Goal: Task Accomplishment & Management: Manage account settings

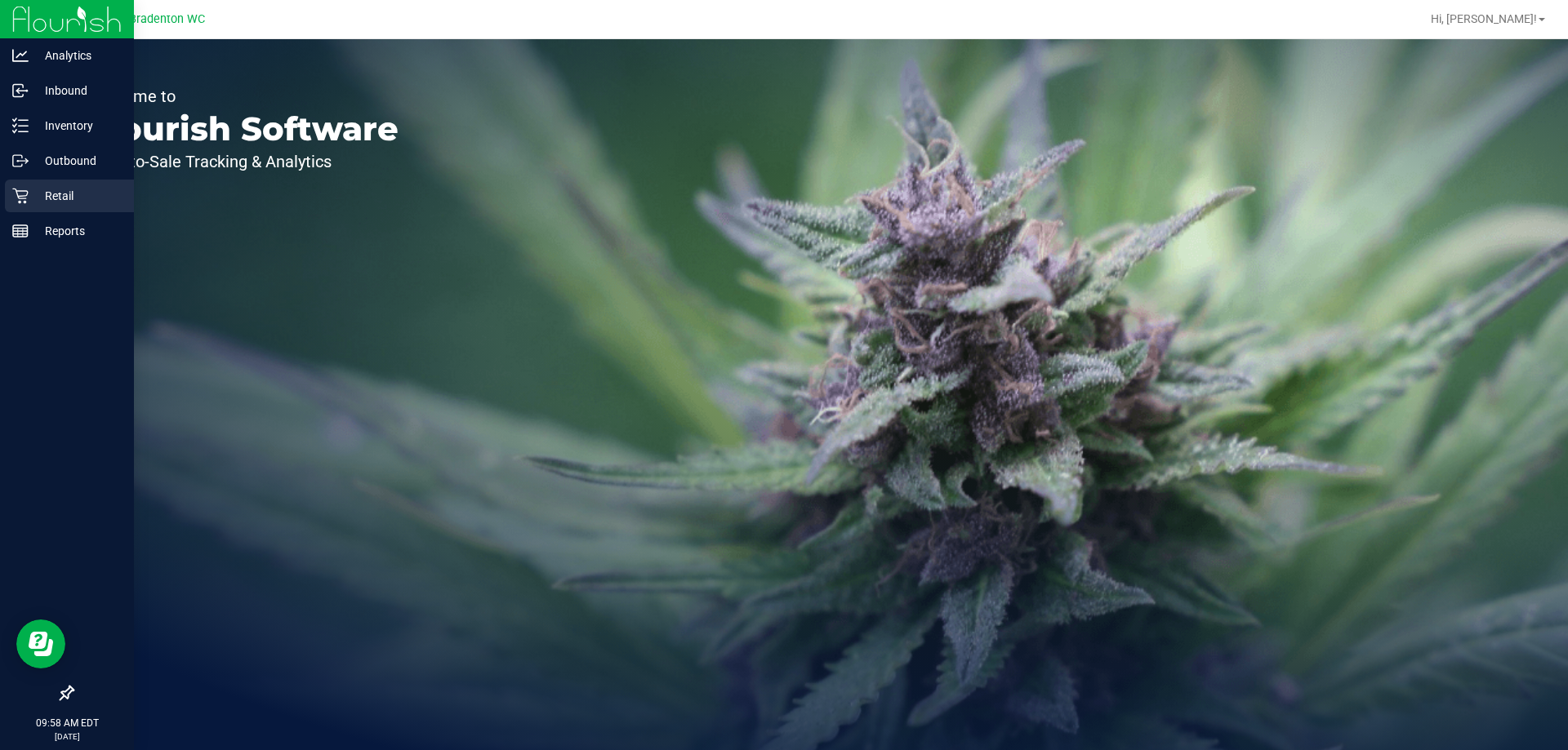
click at [41, 193] on p "Retail" at bounding box center [77, 195] width 98 height 20
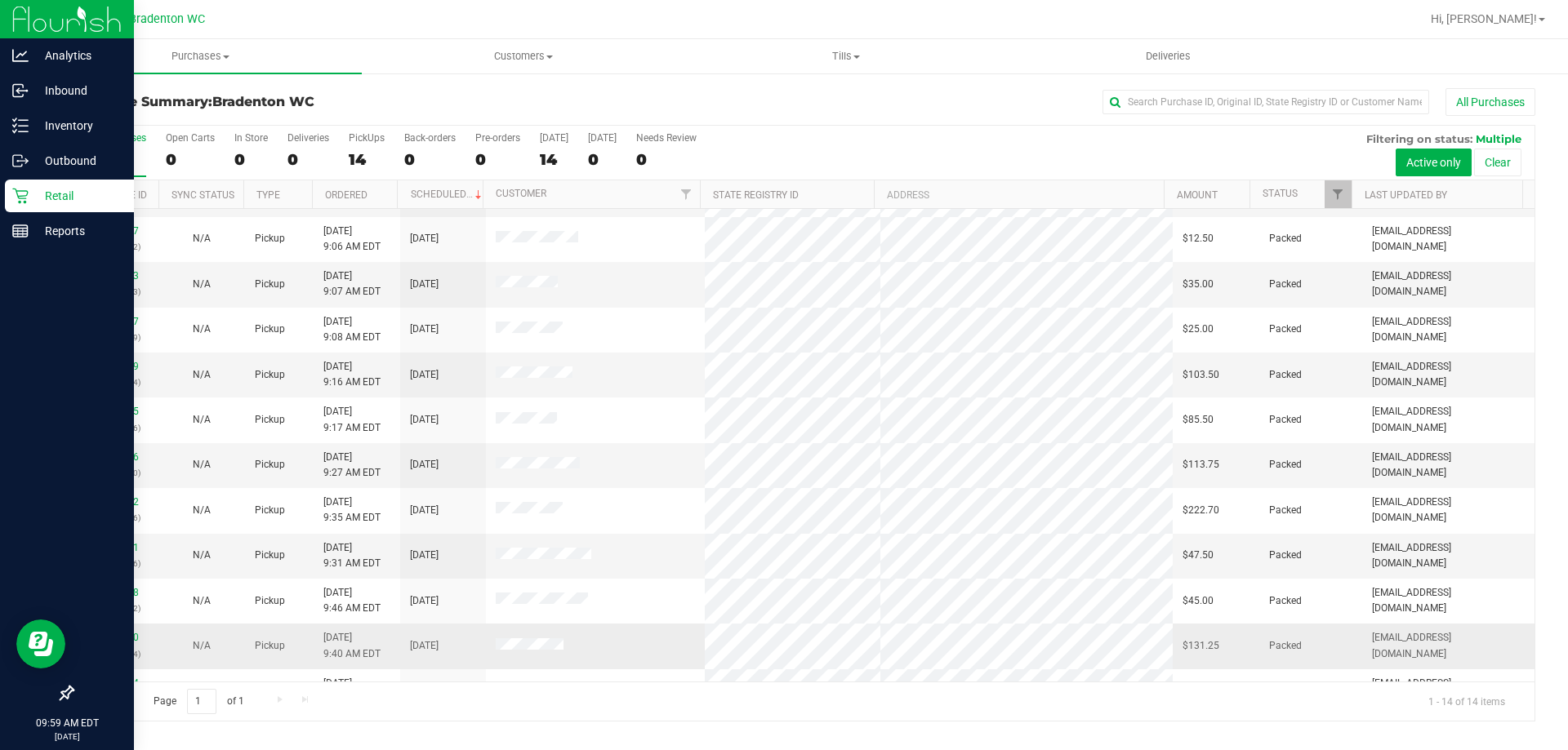
scroll to position [160, 0]
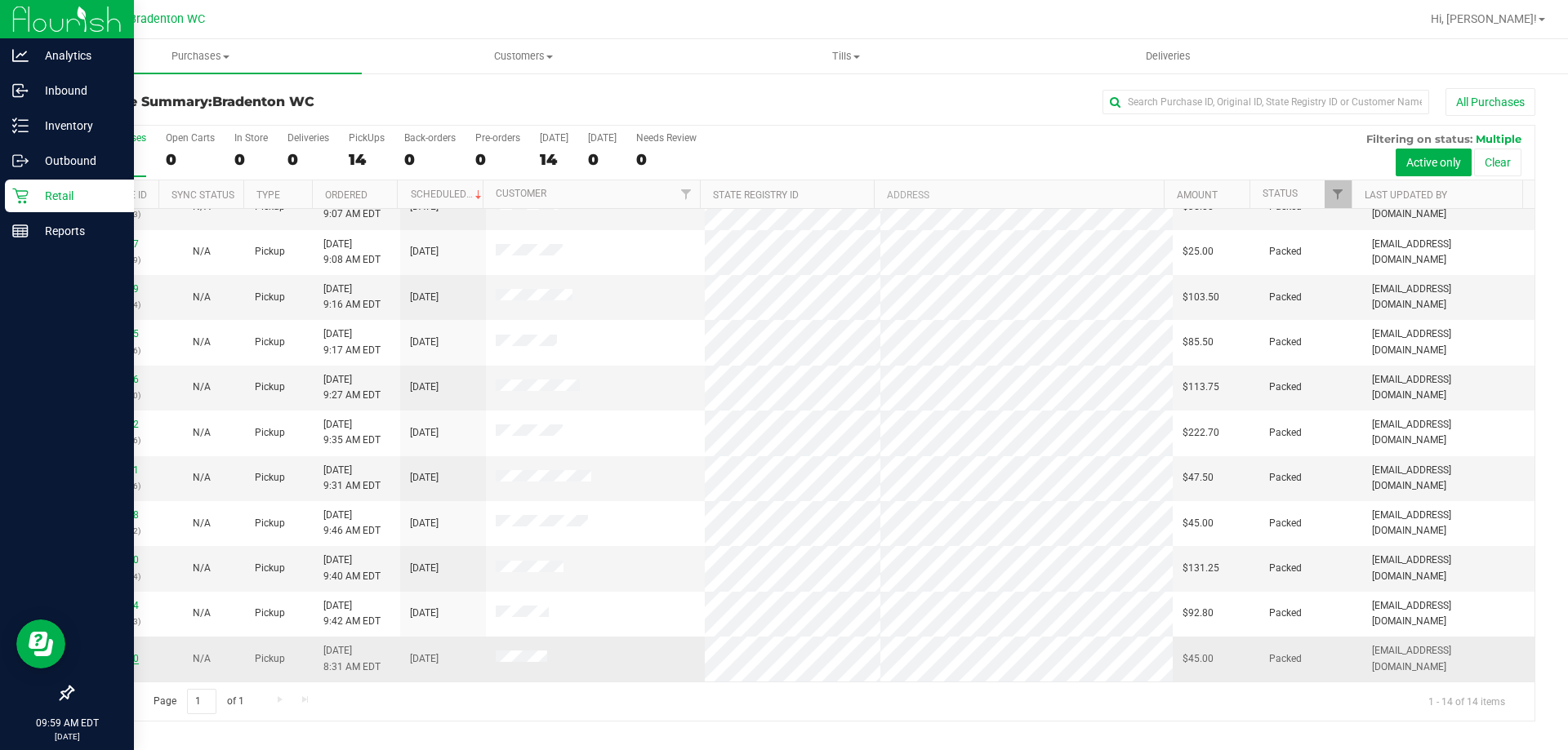
click at [128, 661] on link "11841730" at bounding box center [115, 659] width 46 height 11
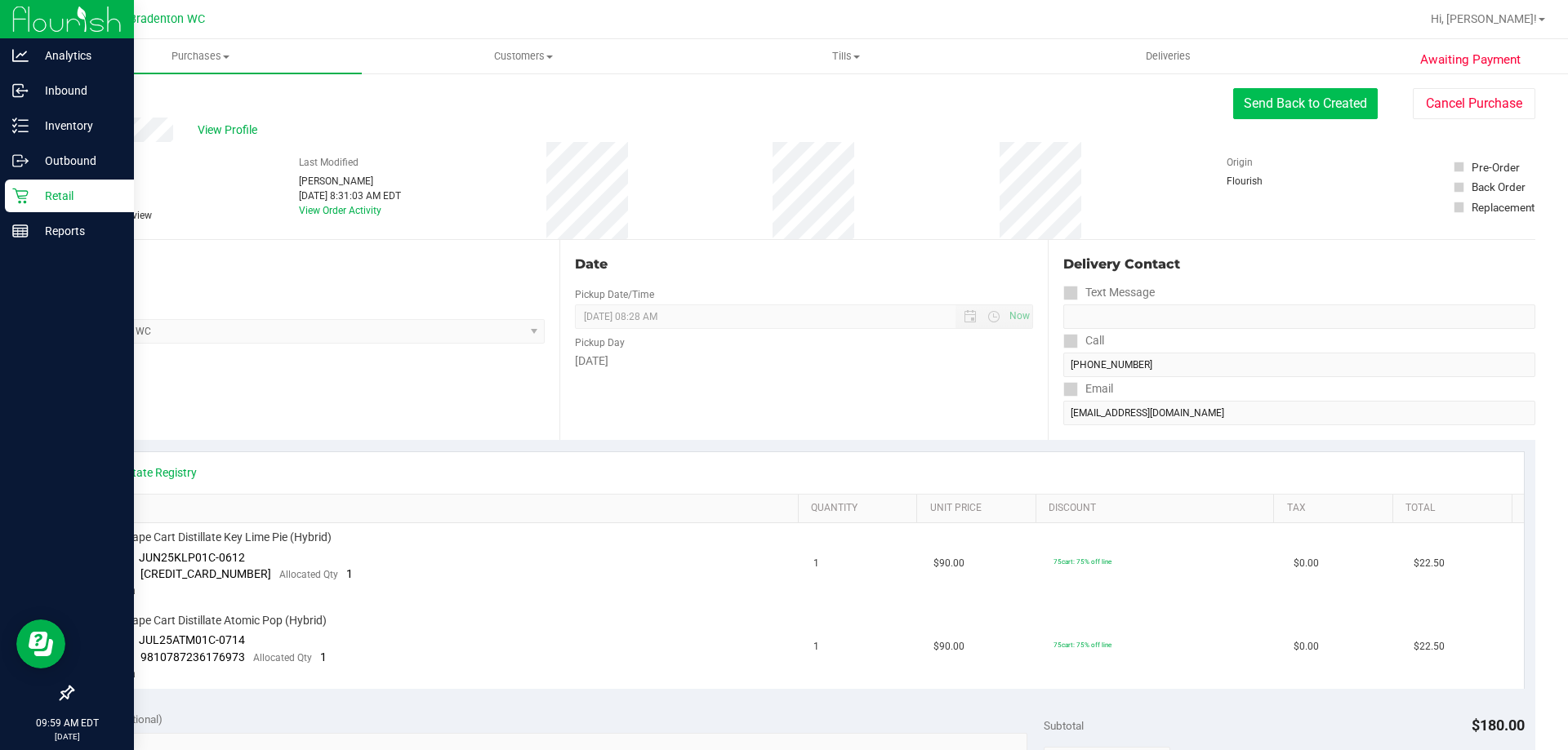
click at [1288, 102] on button "Send Back to Created" at bounding box center [1305, 104] width 144 height 31
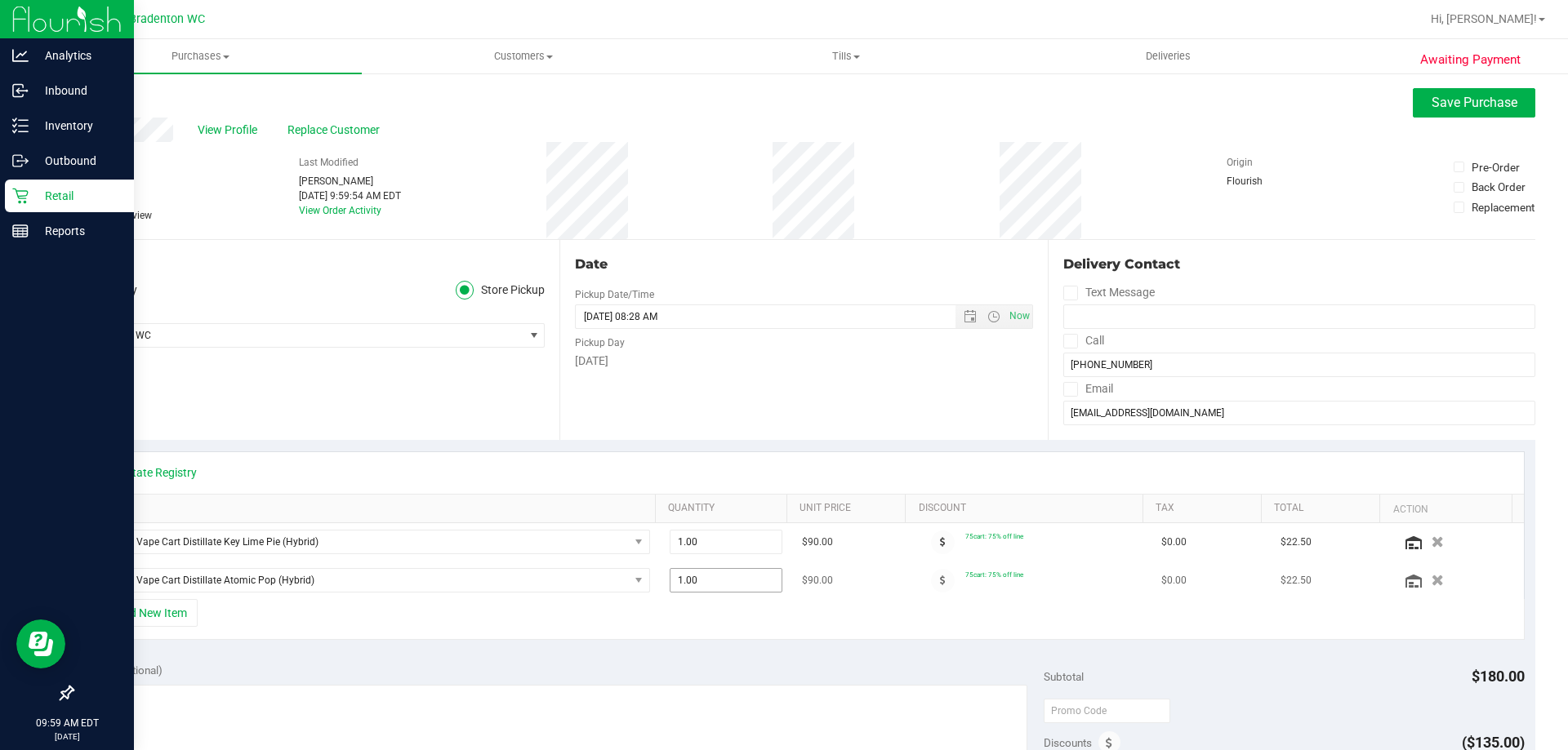
click at [724, 593] on span "1.00 1" at bounding box center [726, 581] width 114 height 24
click at [740, 589] on span "1.00 1" at bounding box center [726, 581] width 114 height 24
type input "1"
type input "2"
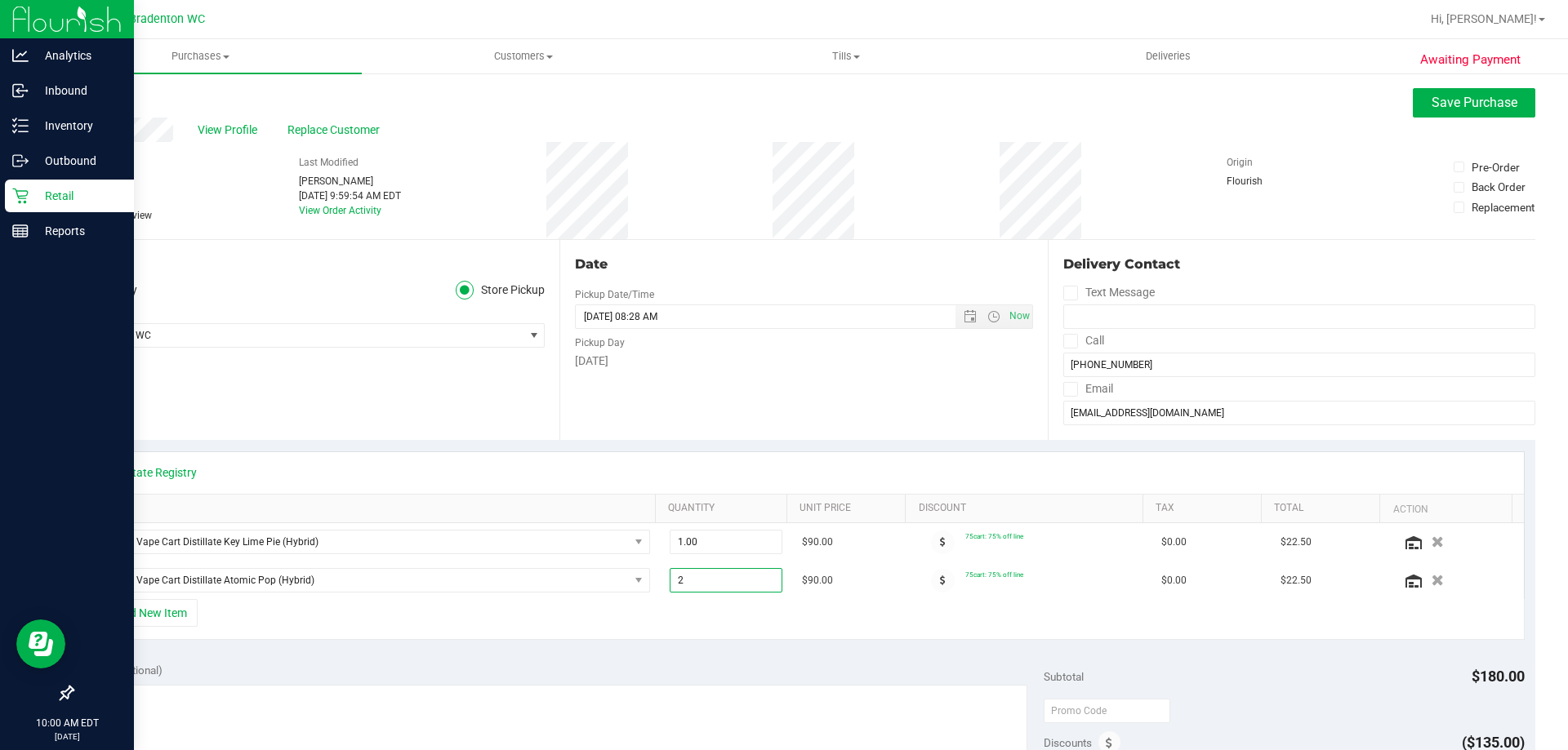
type input "2.00"
click at [822, 470] on div "View State Registry" at bounding box center [804, 472] width 1411 height 16
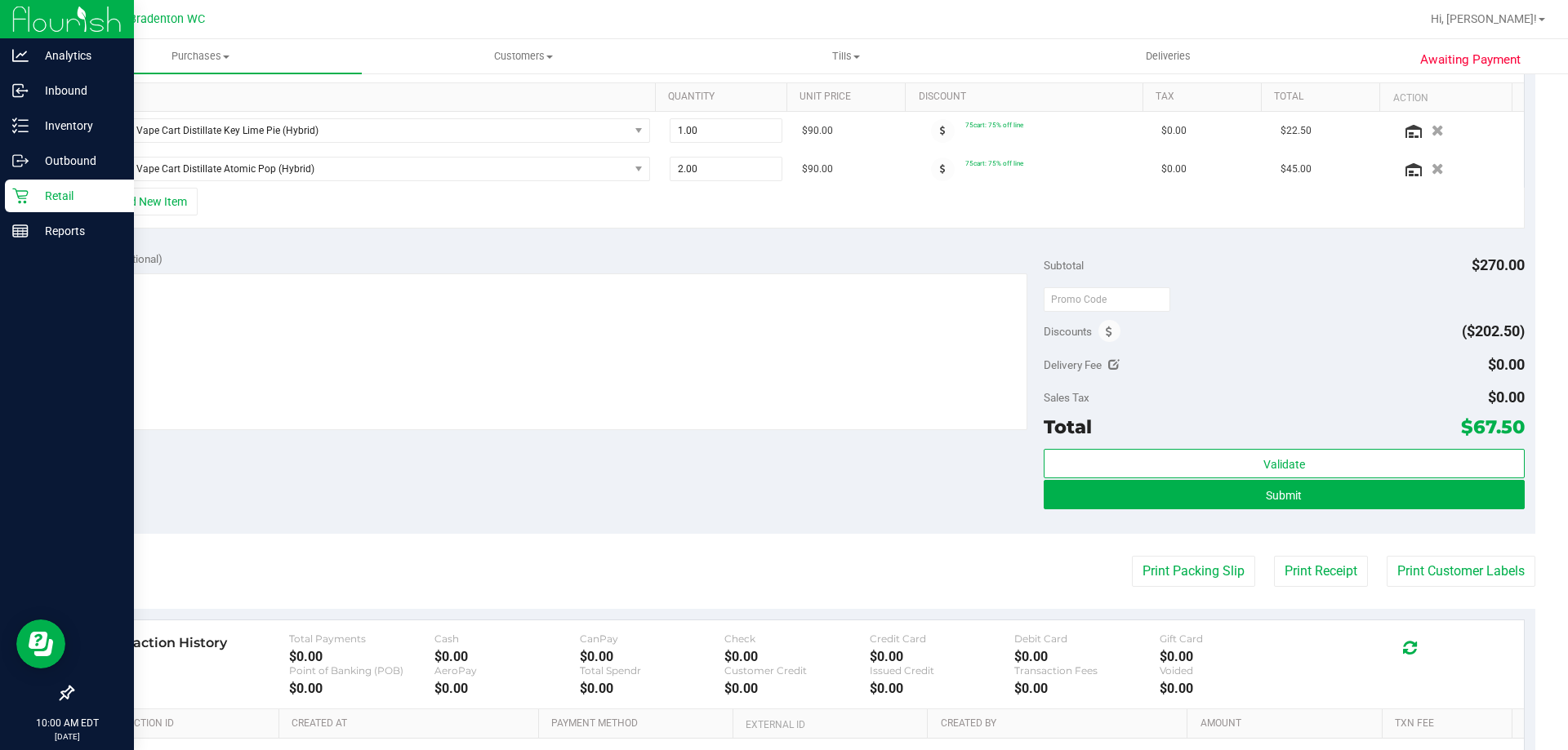
scroll to position [245, 0]
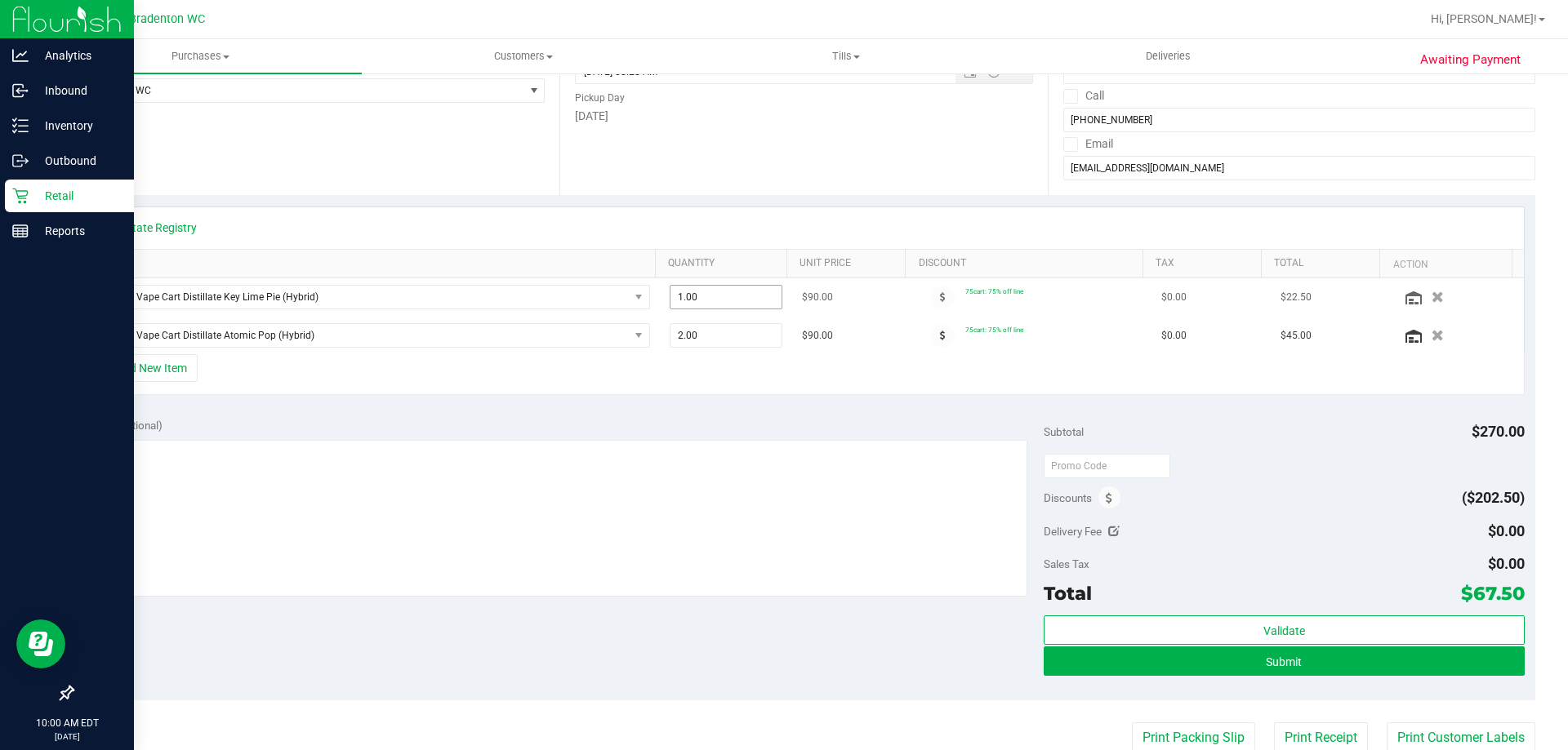
click at [721, 299] on span "1.00 1" at bounding box center [726, 297] width 114 height 24
click at [721, 299] on input "1" at bounding box center [726, 297] width 112 height 23
type input "2"
type input "2.00"
click at [729, 248] on div "View State Registry" at bounding box center [804, 228] width 1440 height 42
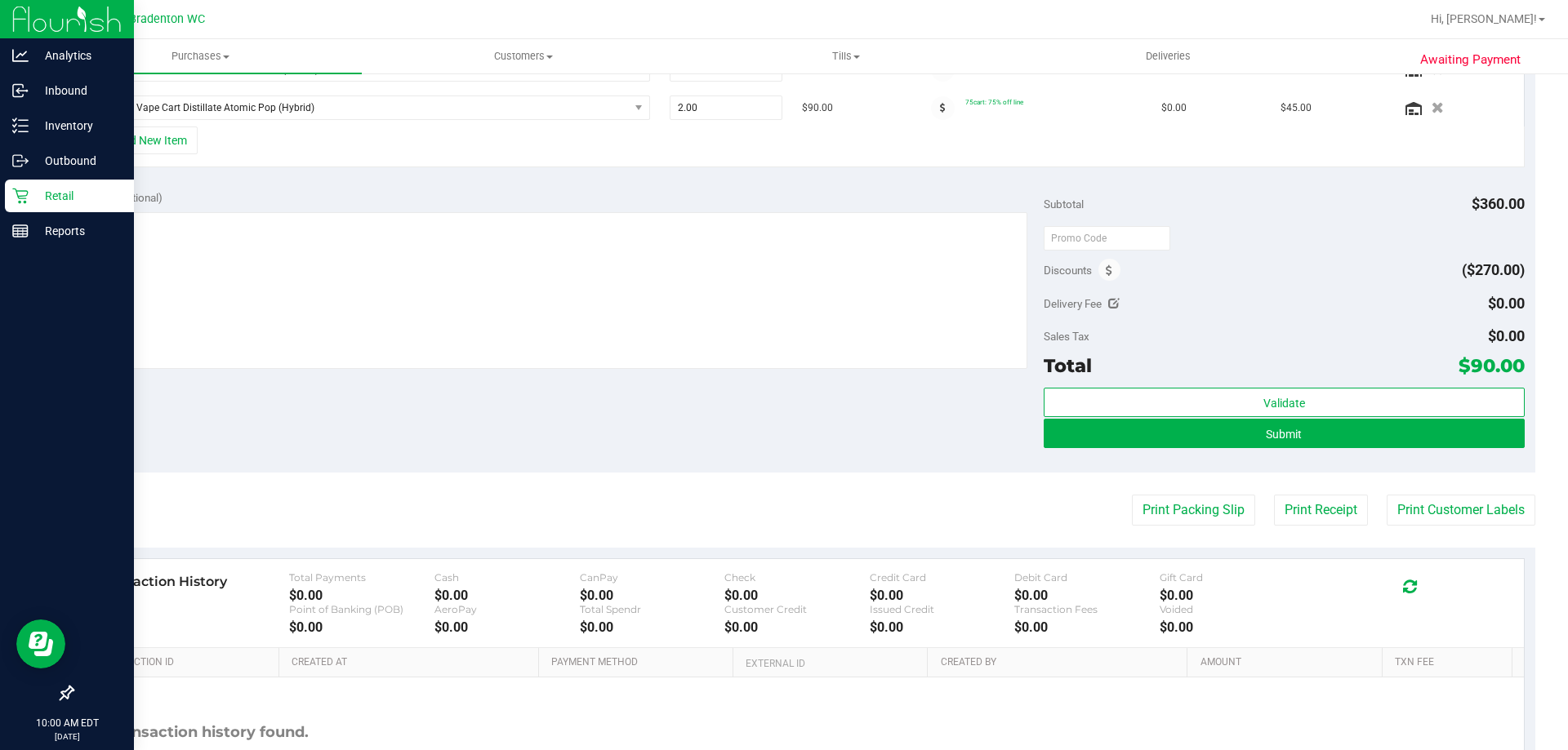
scroll to position [490, 0]
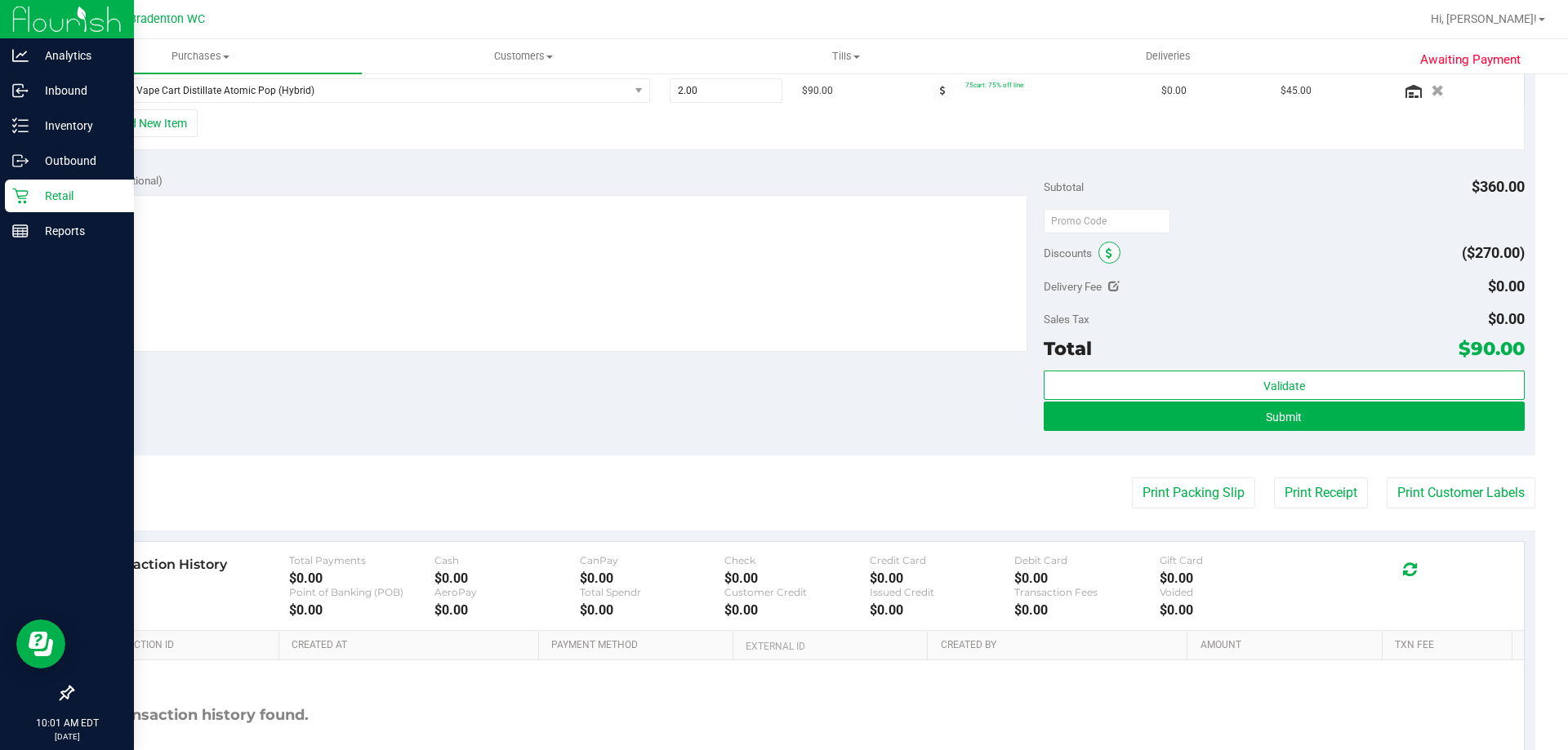
click at [1106, 253] on icon at bounding box center [1110, 253] width 7 height 11
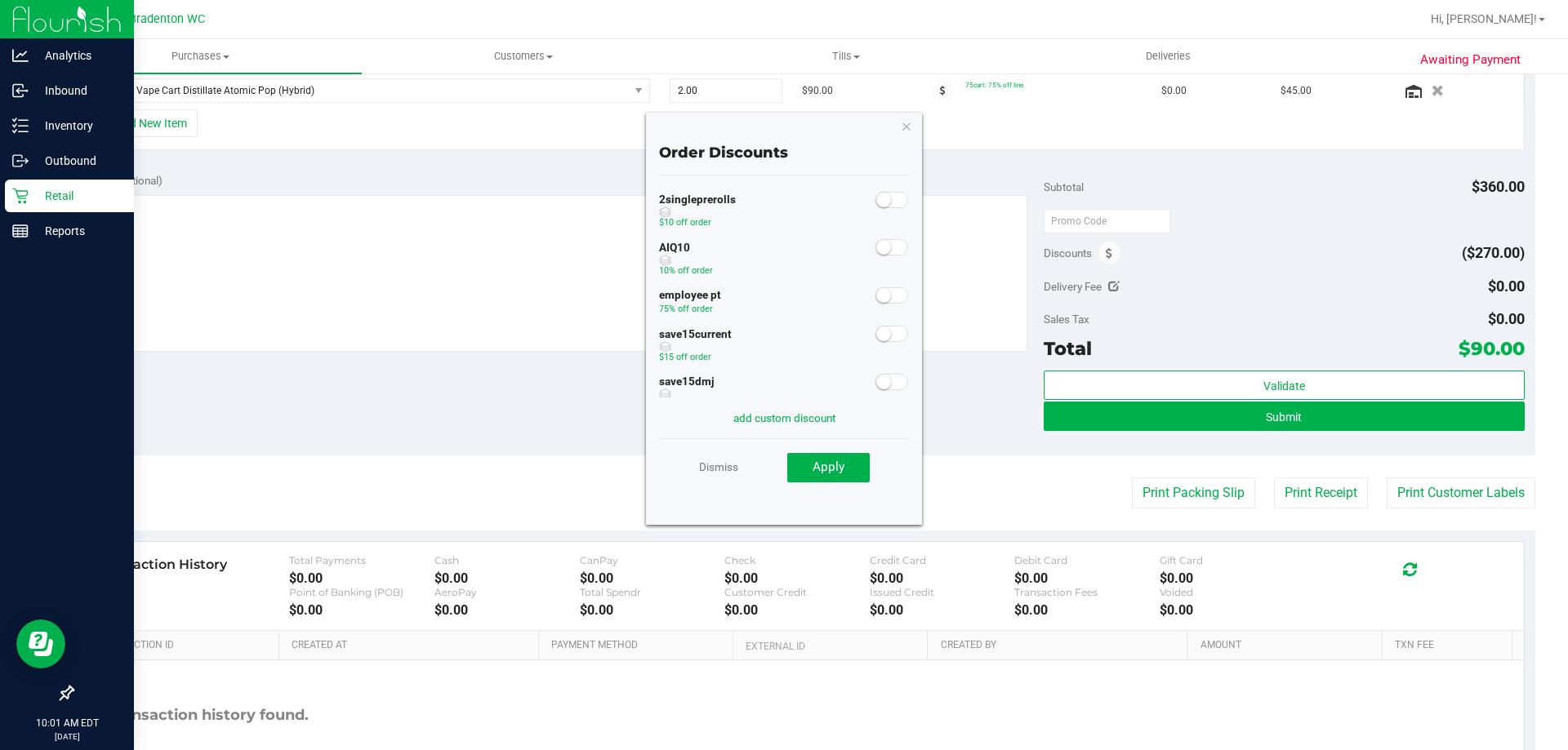
click at [883, 254] on span at bounding box center [892, 247] width 33 height 16
click at [821, 477] on button "Apply" at bounding box center [828, 468] width 82 height 30
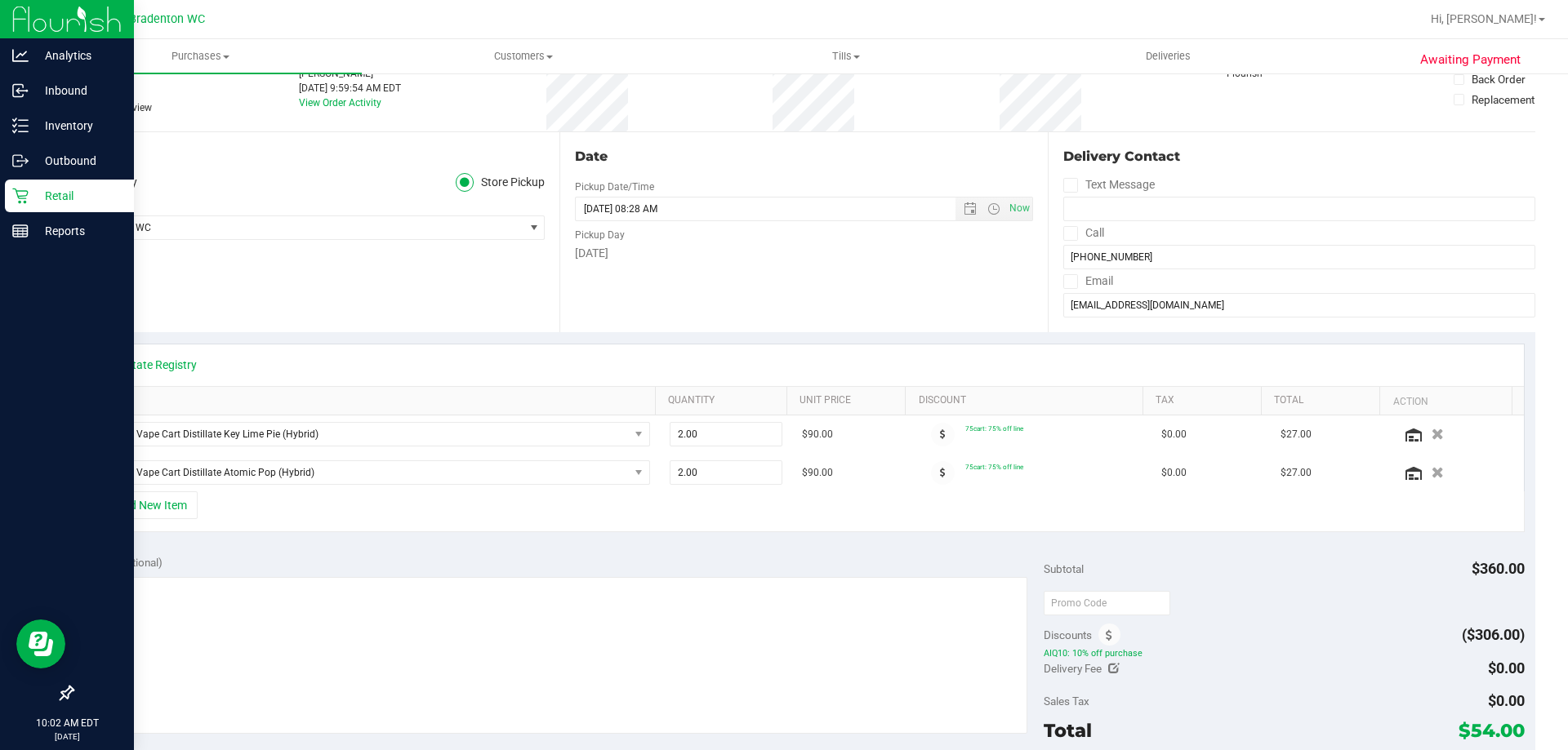
scroll to position [0, 0]
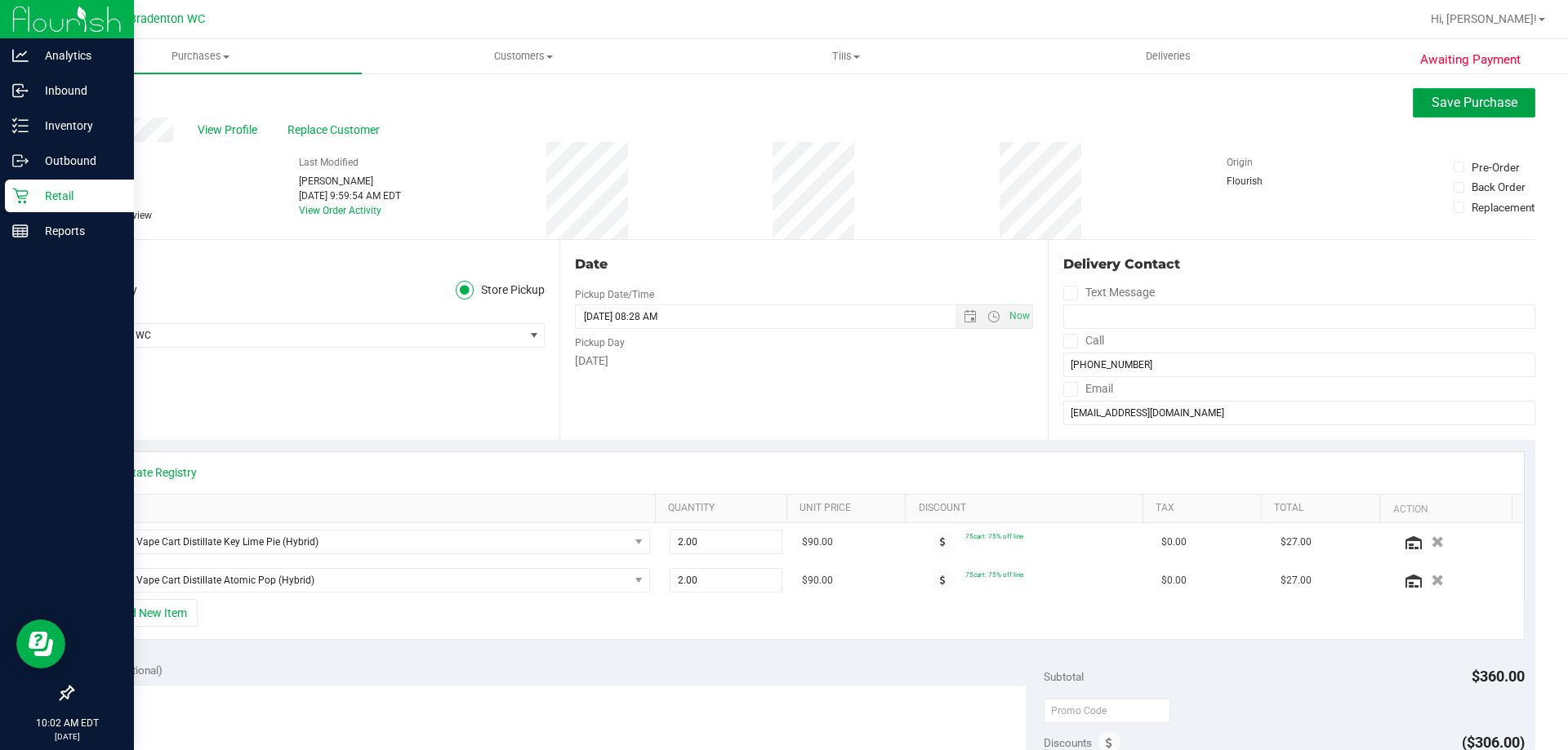
click at [1437, 102] on span "Save Purchase" at bounding box center [1474, 102] width 86 height 16
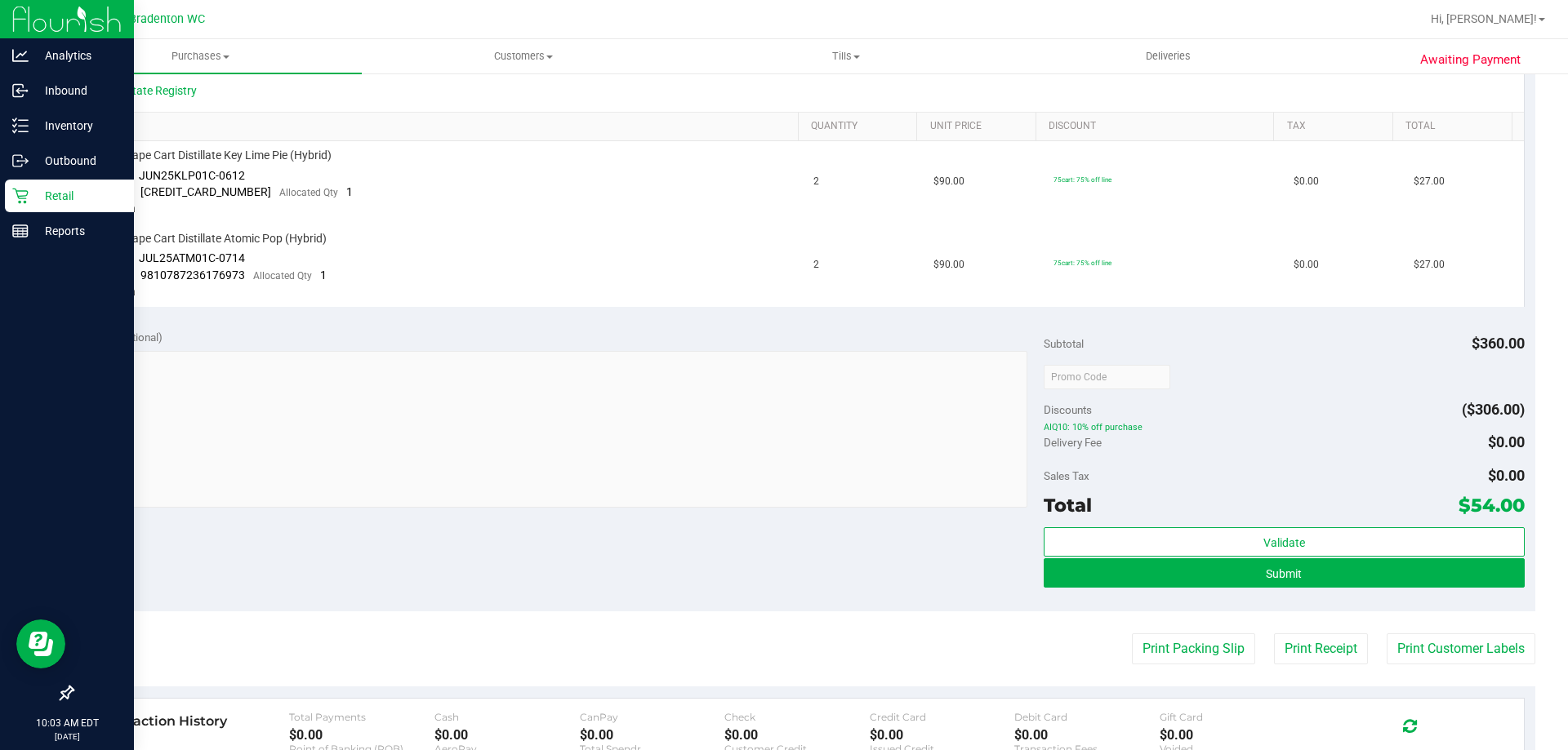
scroll to position [385, 0]
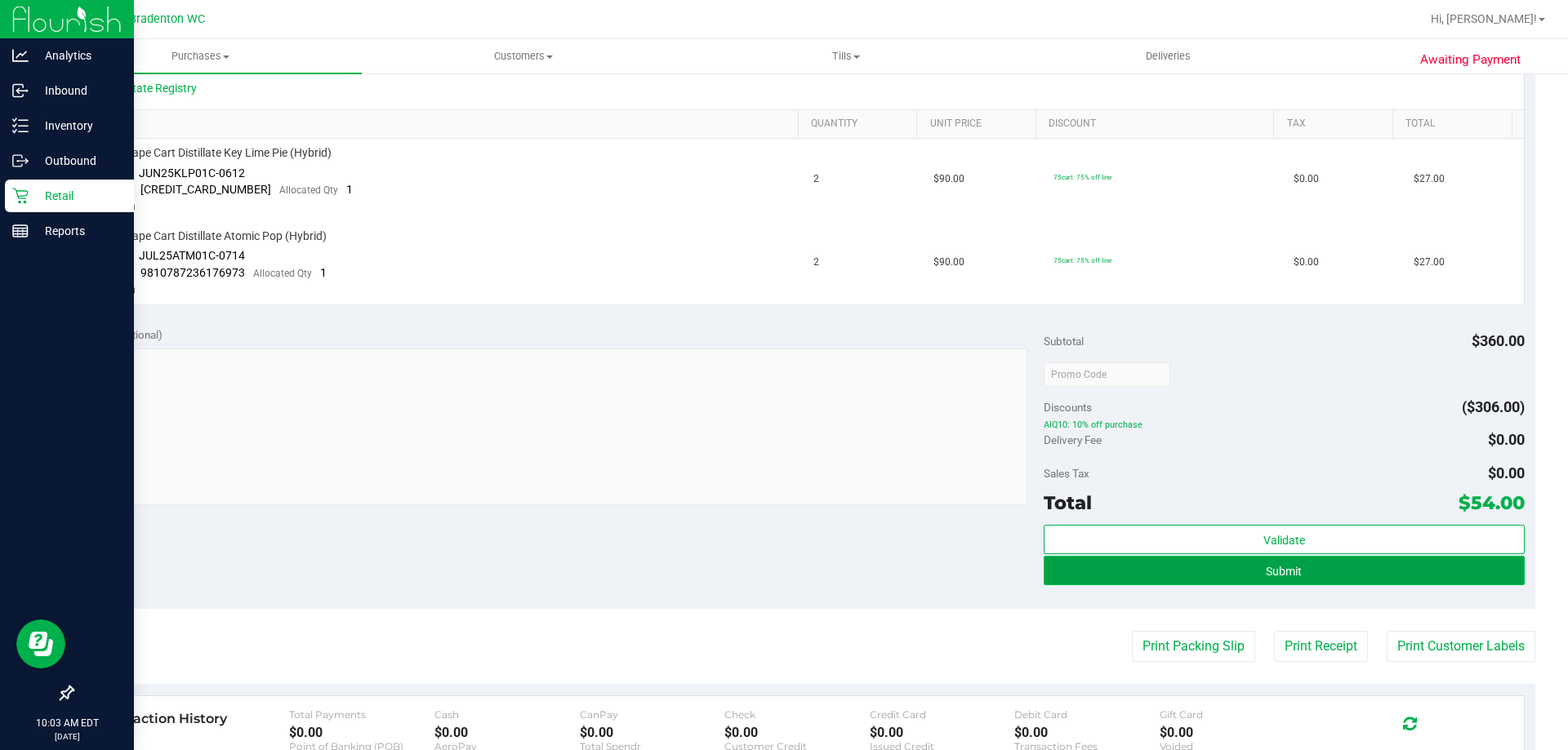
click at [1196, 571] on button "Submit" at bounding box center [1283, 571] width 480 height 30
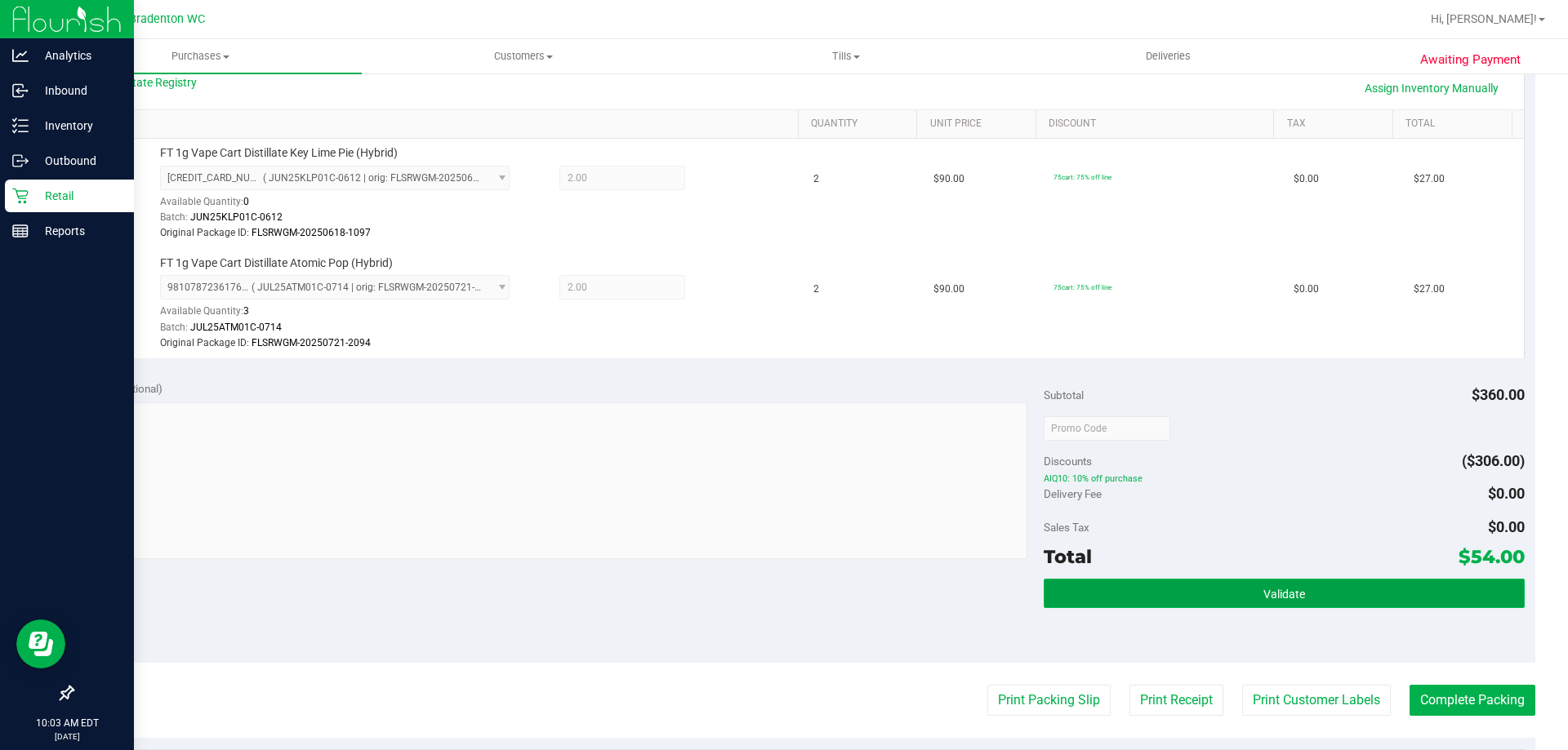
click at [1302, 584] on button "Validate" at bounding box center [1283, 594] width 480 height 30
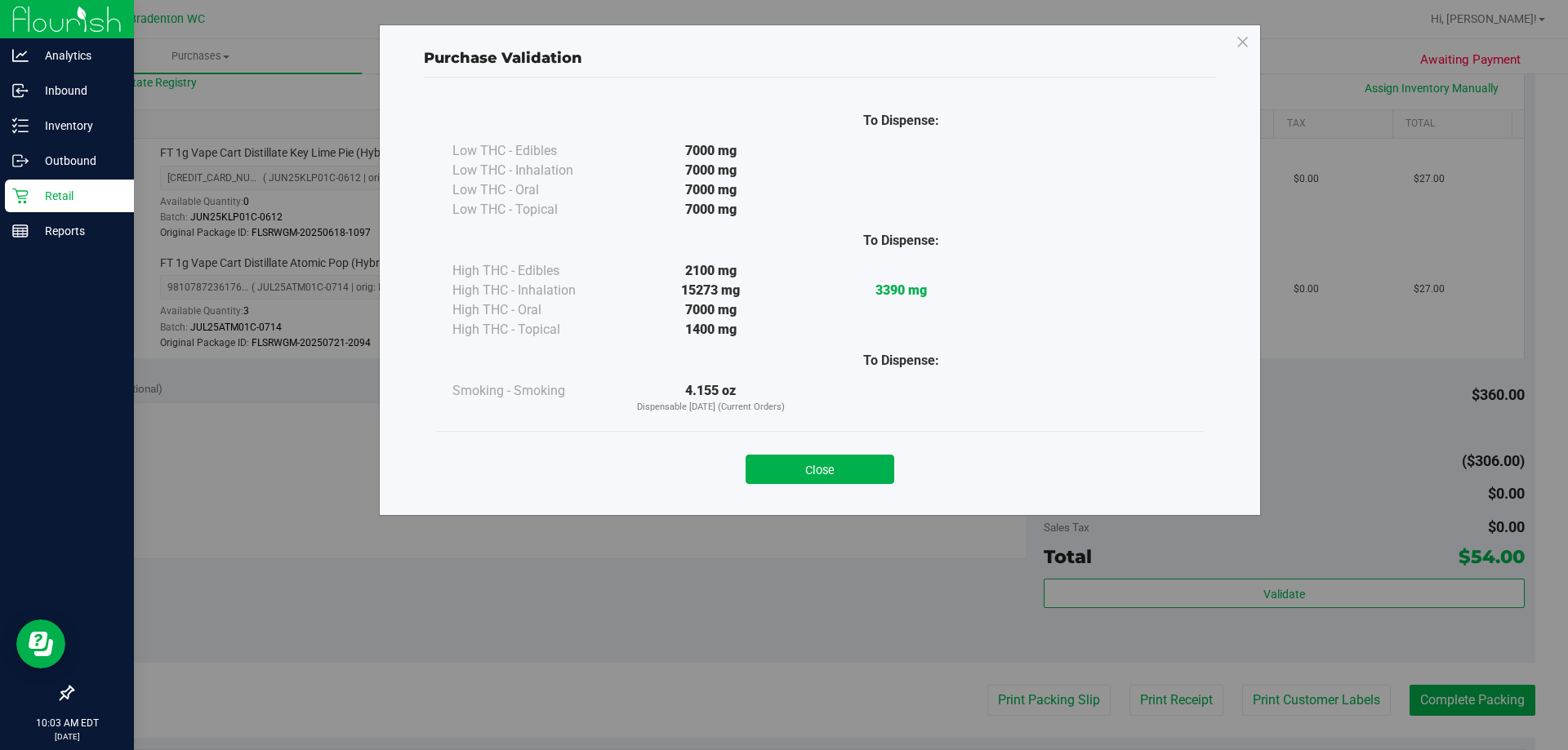
click at [902, 458] on div "Close" at bounding box center [820, 464] width 743 height 41
drag, startPoint x: 830, startPoint y: 452, endPoint x: 844, endPoint y: 466, distance: 19.8
click at [836, 455] on div "Close" at bounding box center [820, 464] width 743 height 41
click at [848, 469] on button "Close" at bounding box center [820, 470] width 148 height 30
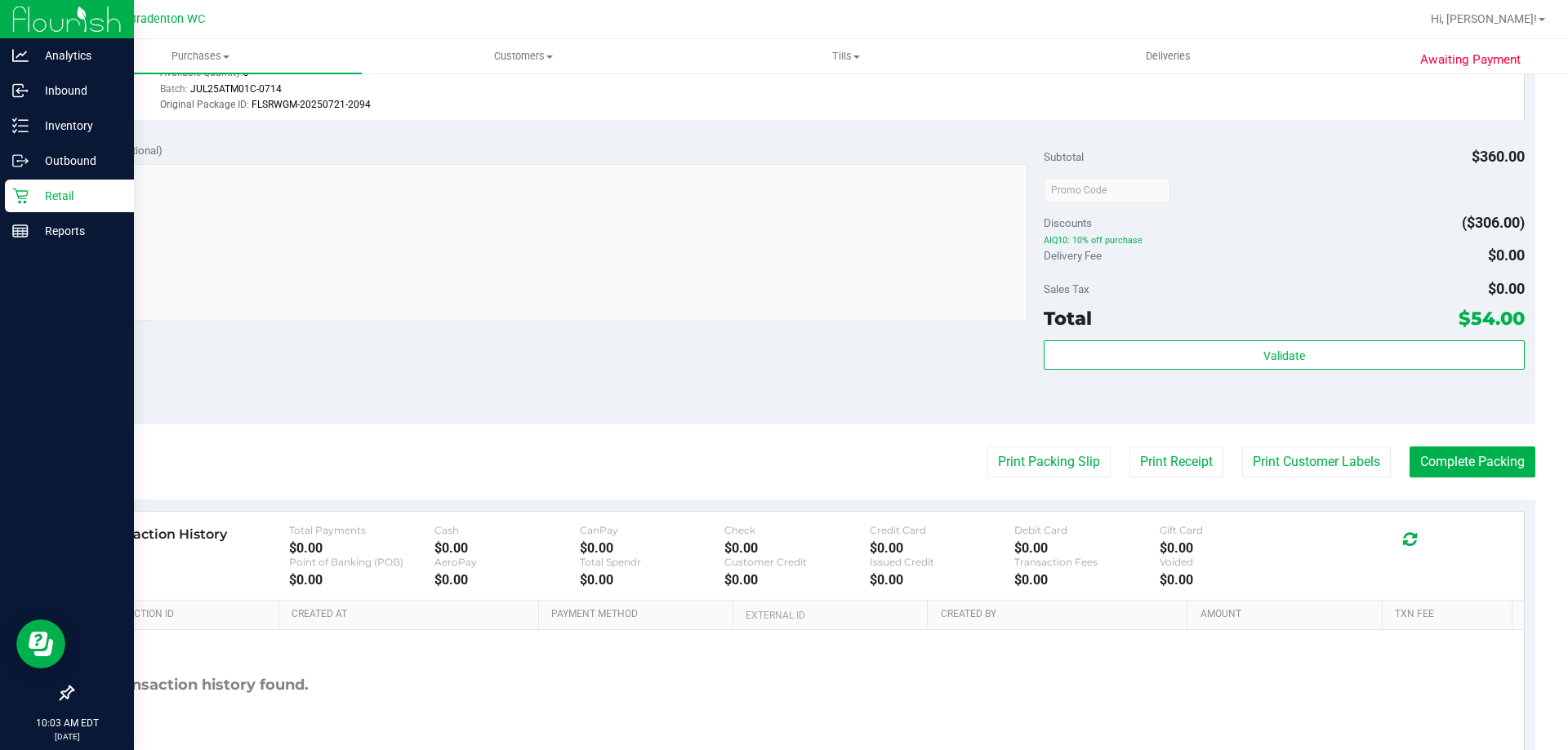
scroll to position [710, 0]
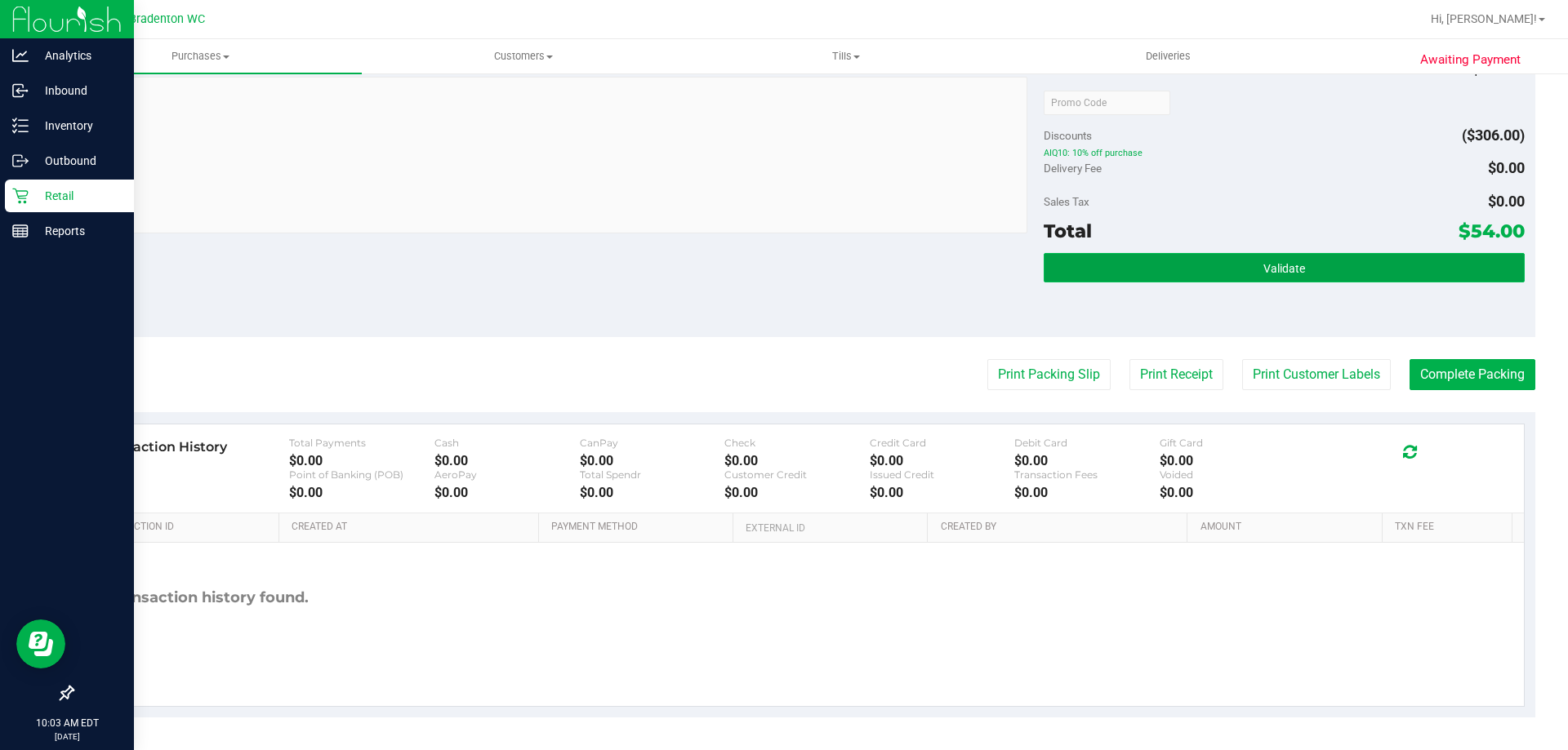
click at [1347, 269] on button "Validate" at bounding box center [1283, 268] width 480 height 30
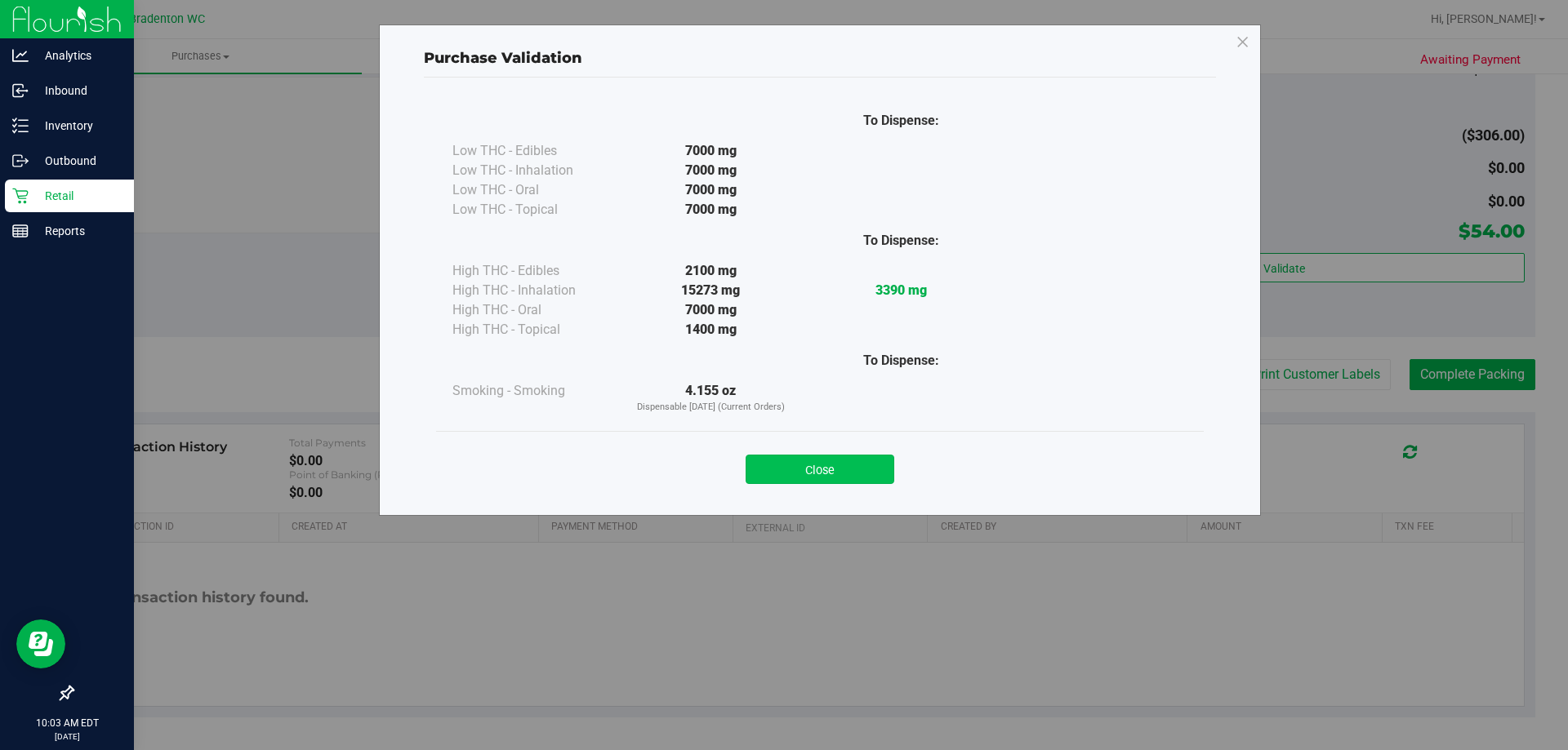
click at [850, 471] on button "Close" at bounding box center [820, 470] width 148 height 30
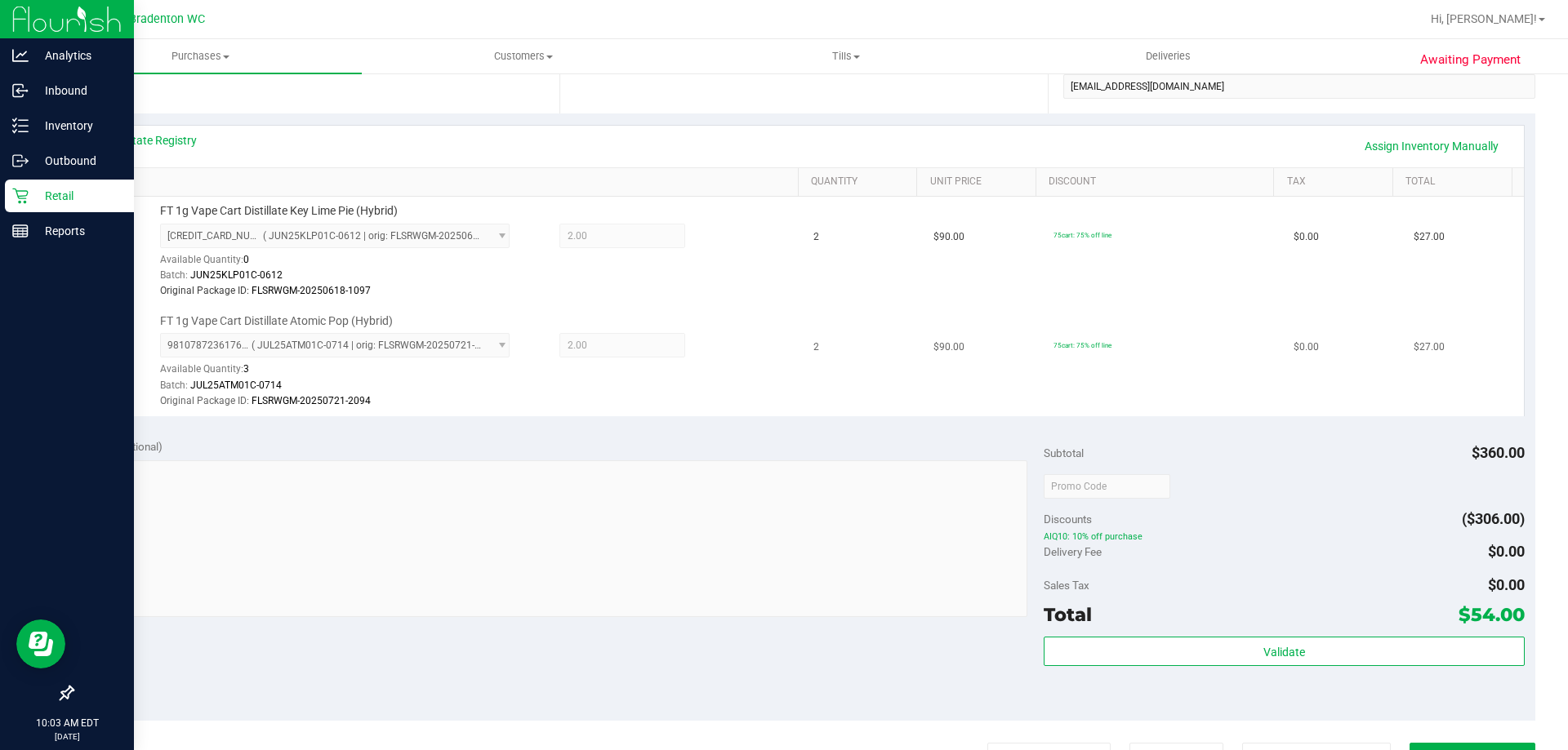
scroll to position [0, 0]
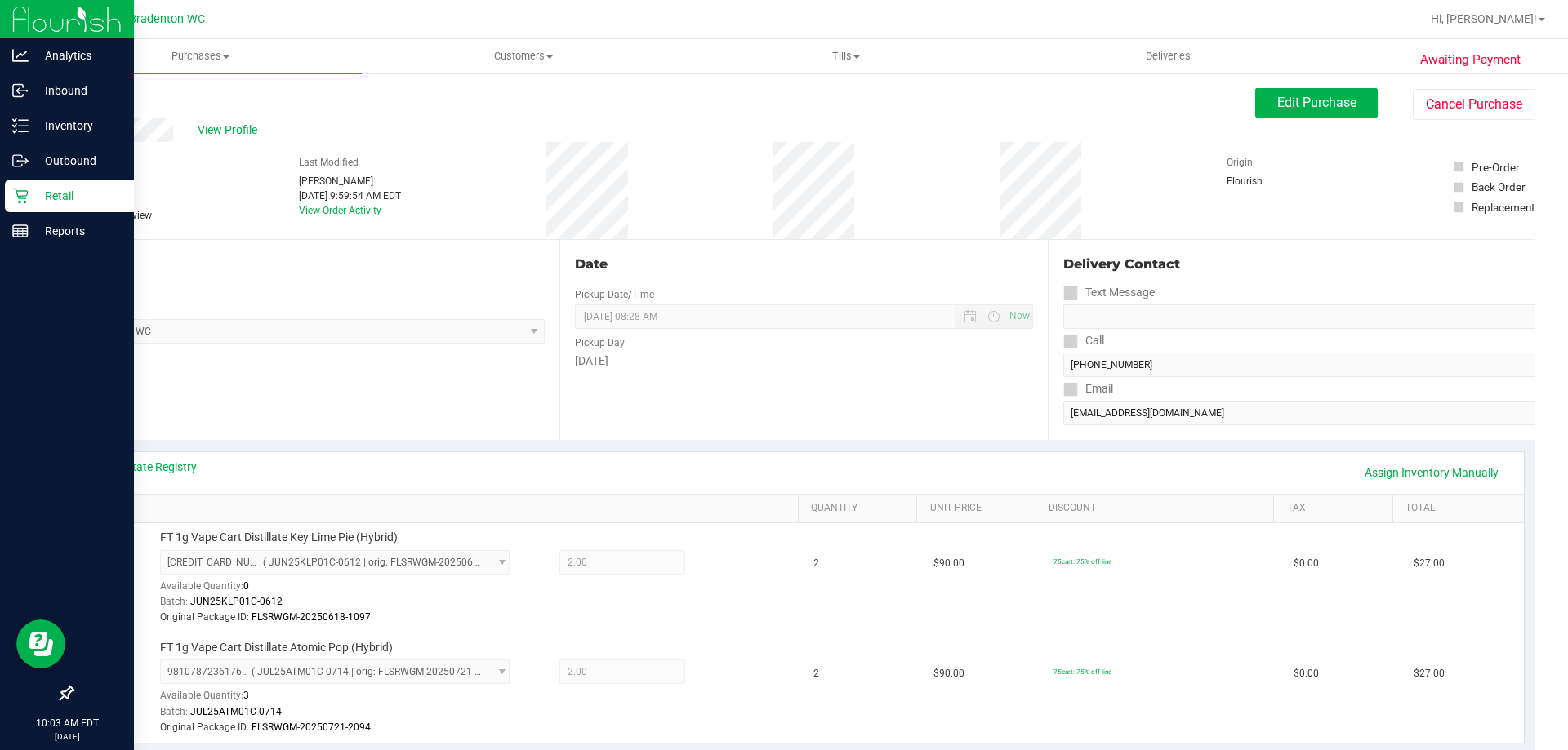
click at [1286, 96] on span "Edit Purchase" at bounding box center [1316, 102] width 79 height 16
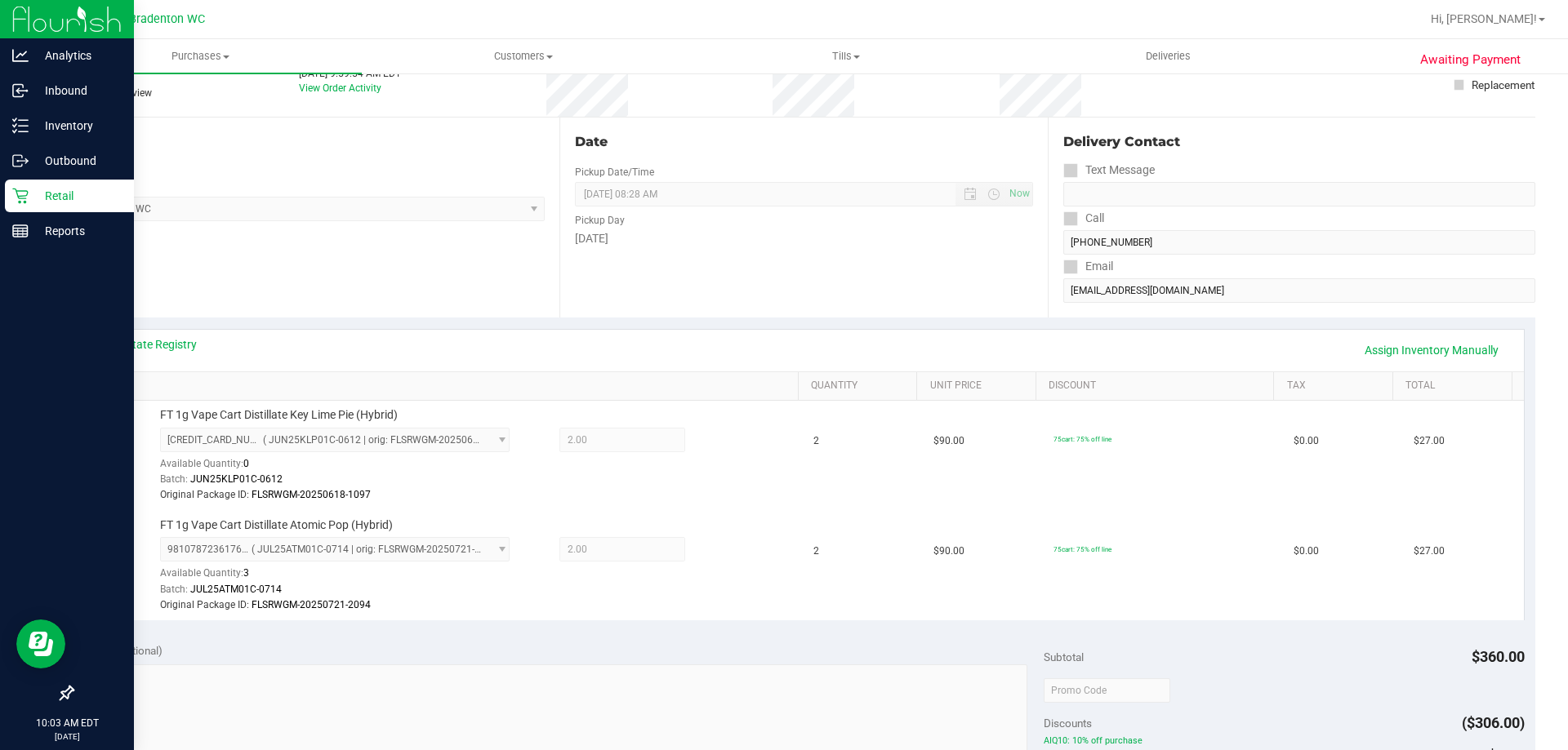
scroll to position [490, 0]
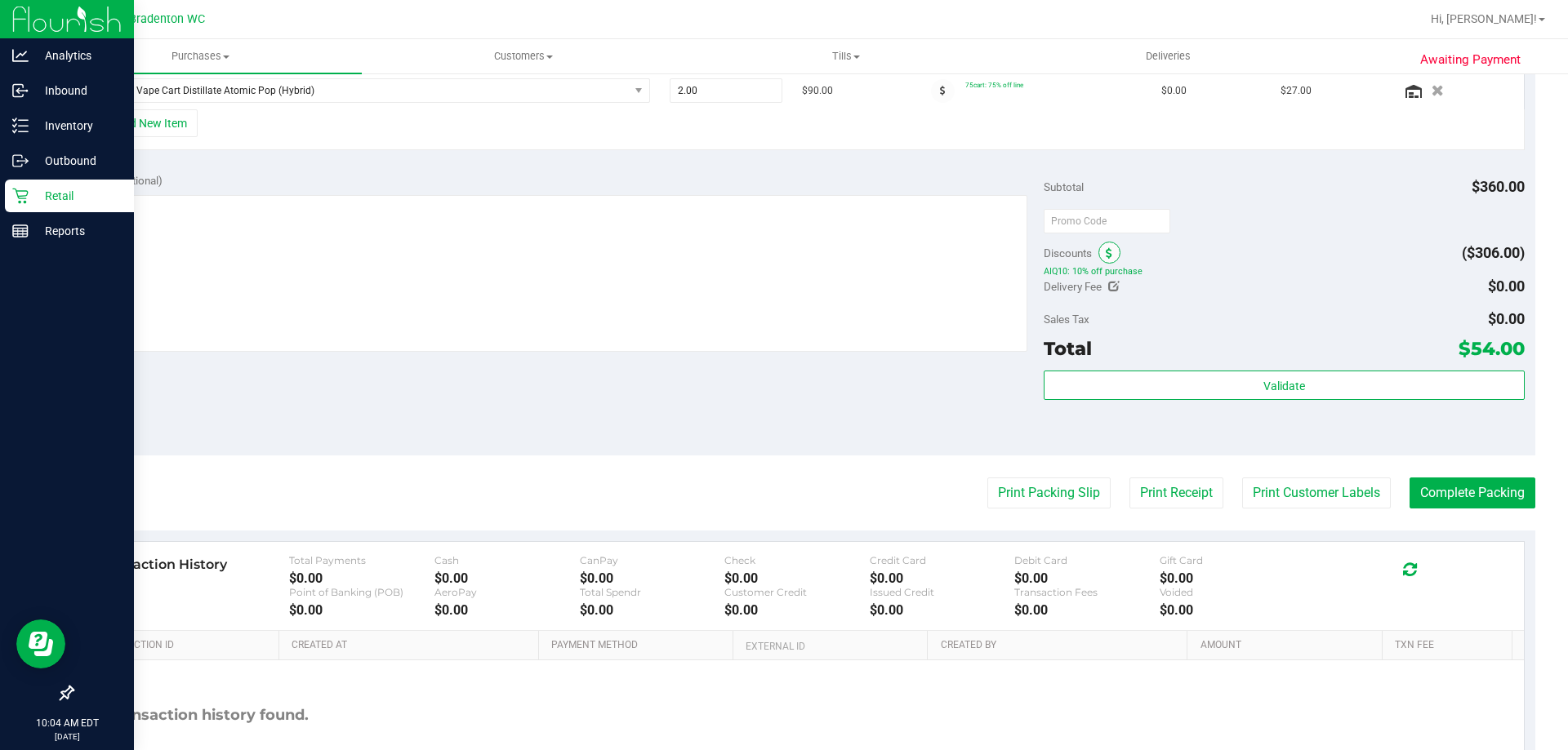
click at [1106, 258] on icon at bounding box center [1110, 253] width 7 height 11
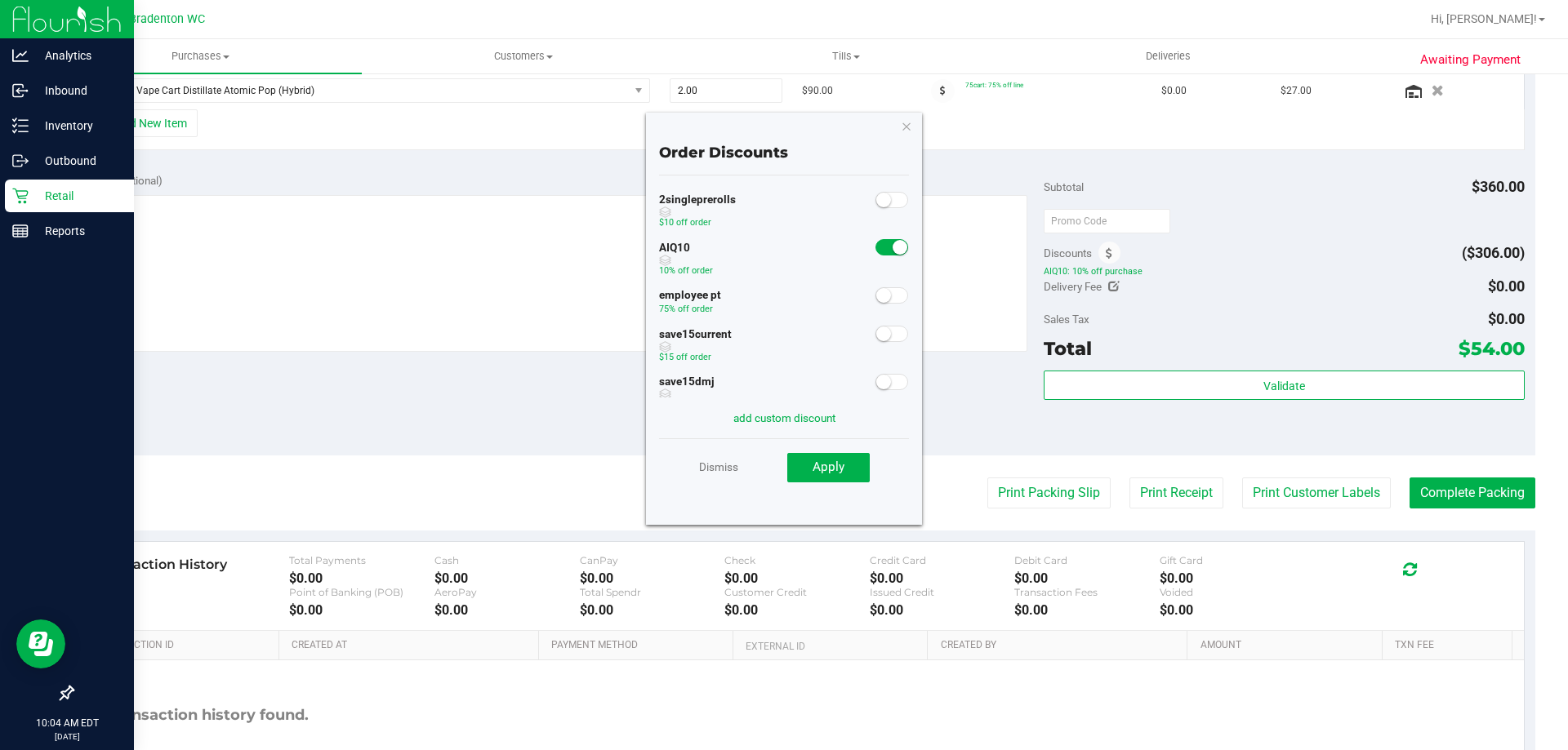
click at [875, 249] on span at bounding box center [892, 247] width 33 height 16
click at [860, 462] on button "Apply" at bounding box center [828, 468] width 82 height 30
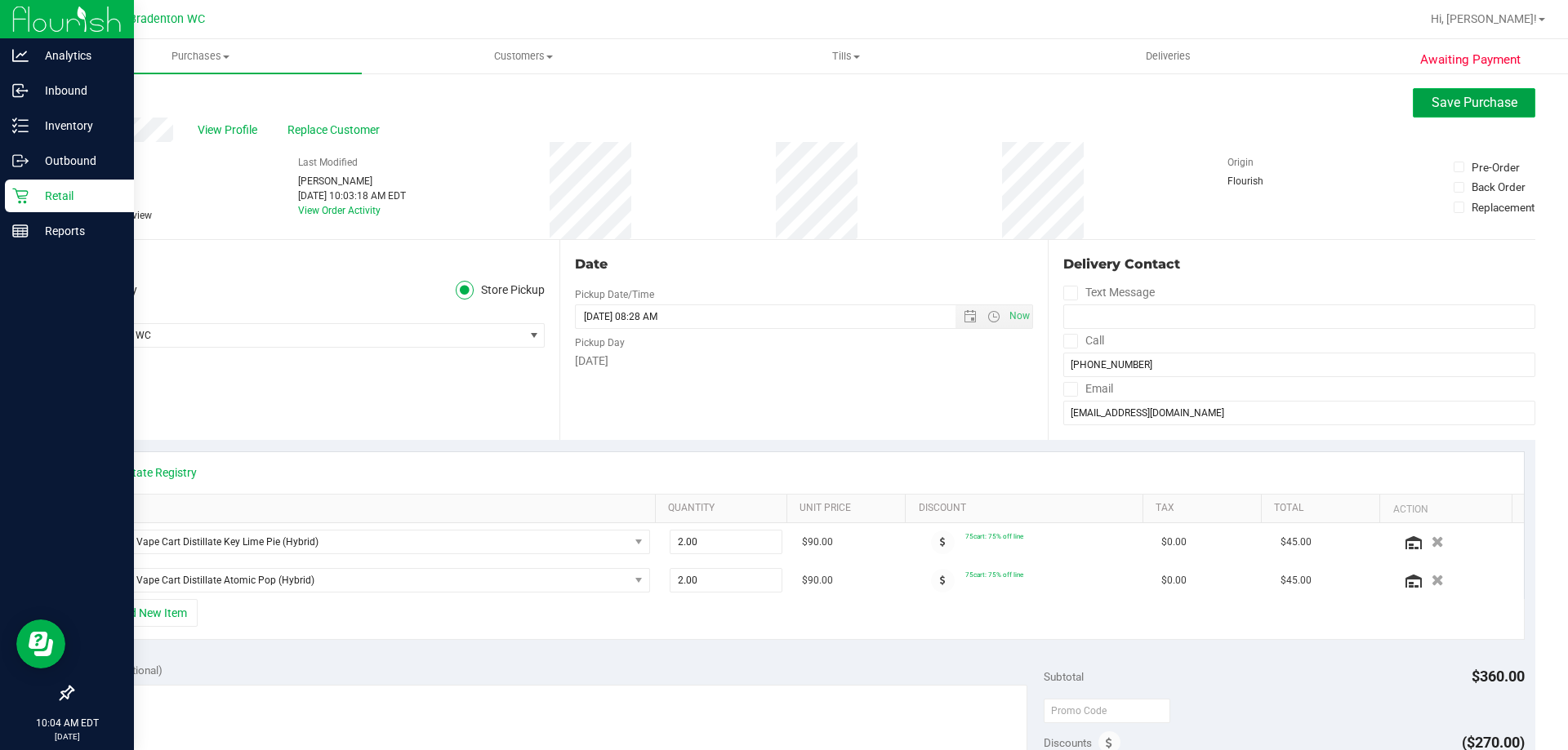
click at [1459, 101] on span "Save Purchase" at bounding box center [1474, 102] width 86 height 16
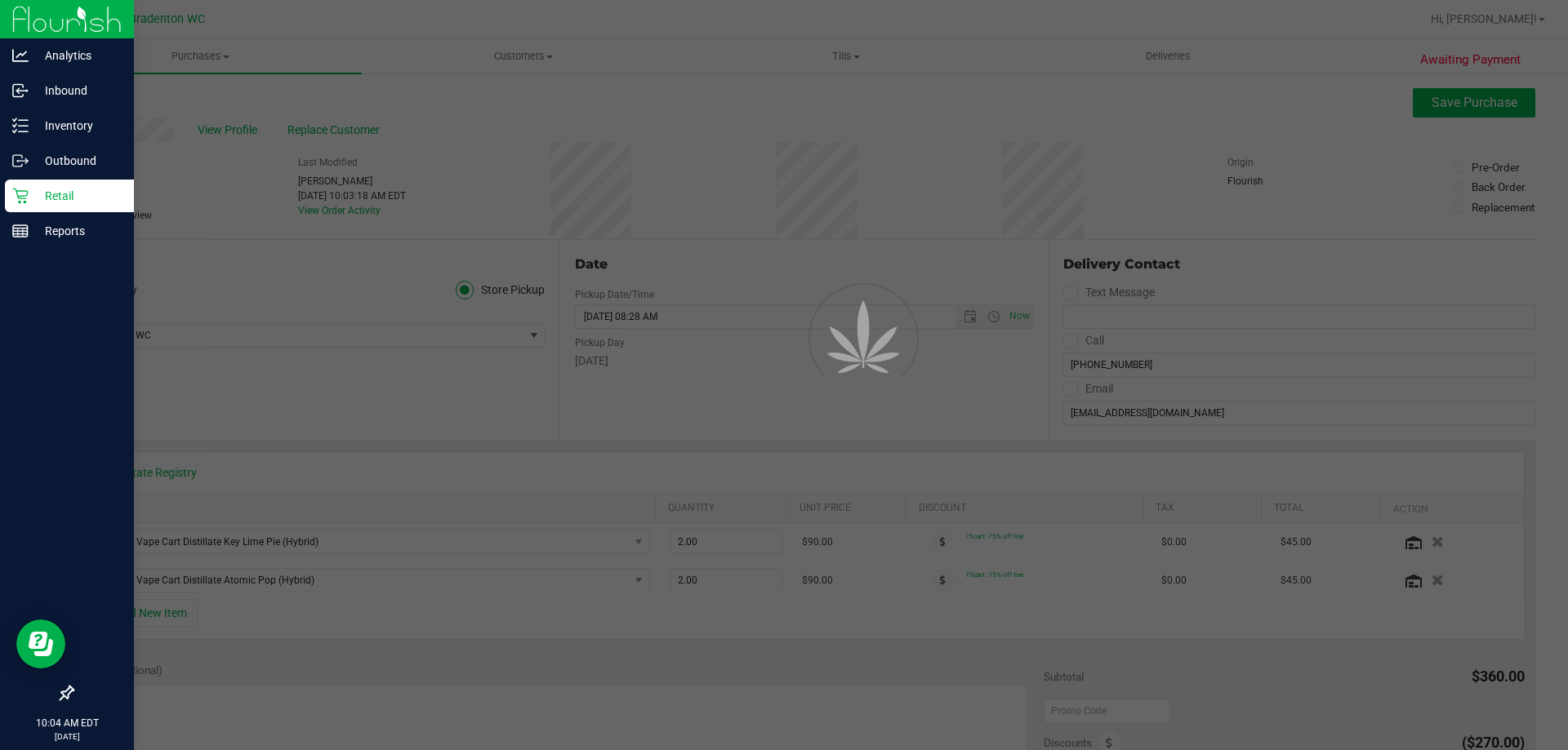
scroll to position [609, 0]
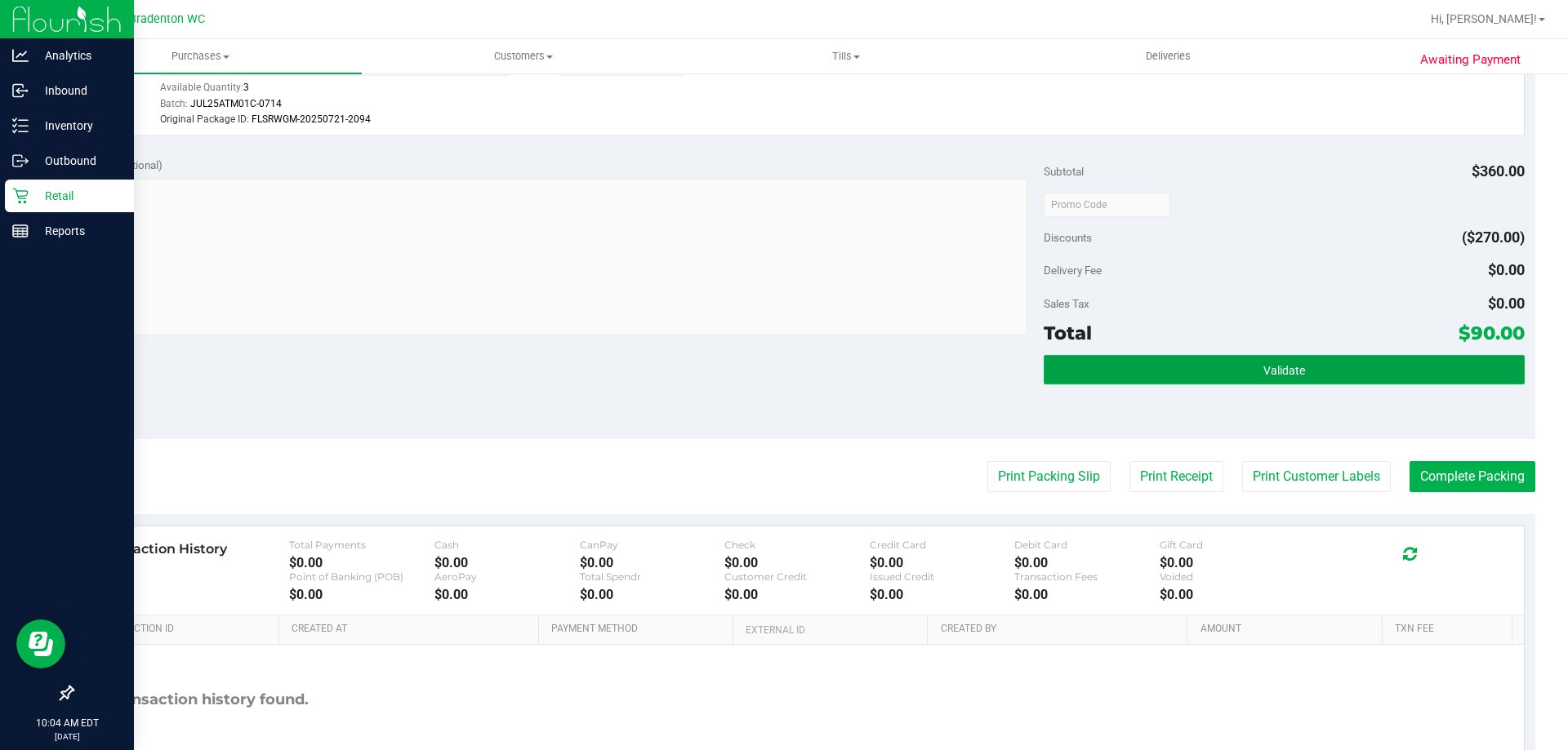
click at [1350, 377] on button "Validate" at bounding box center [1283, 370] width 480 height 30
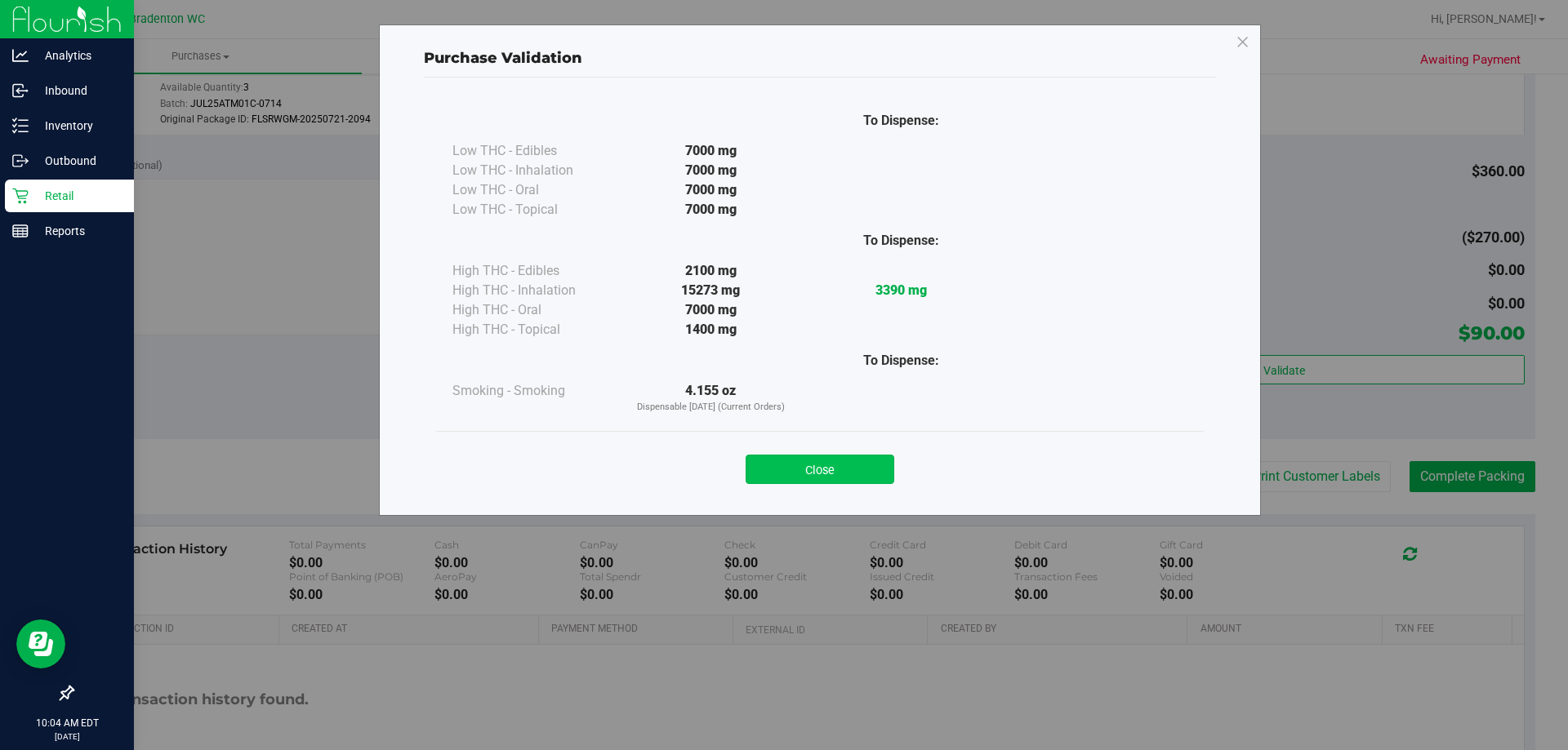
click at [863, 480] on button "Close" at bounding box center [820, 470] width 148 height 30
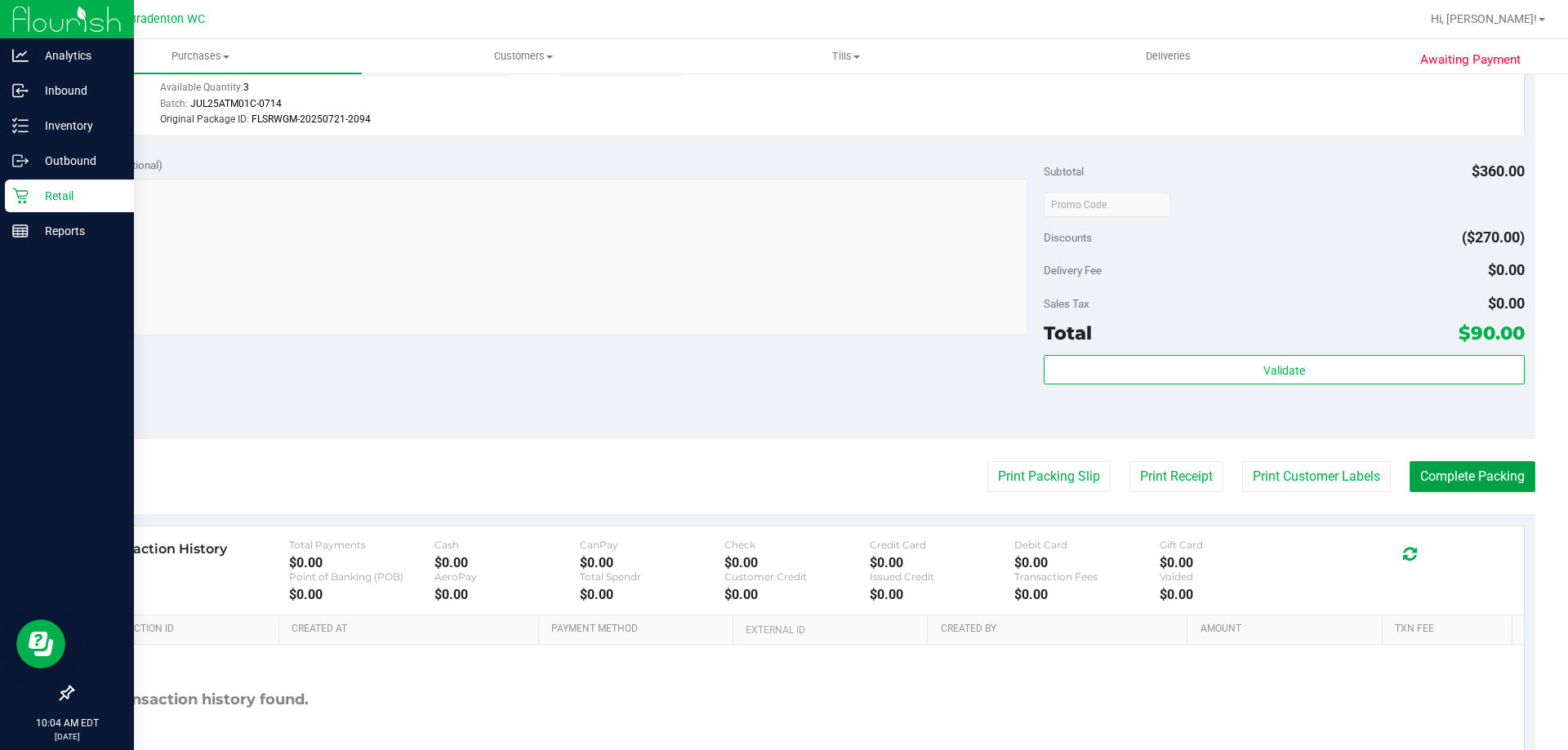
click at [1412, 480] on button "Complete Packing" at bounding box center [1472, 477] width 126 height 31
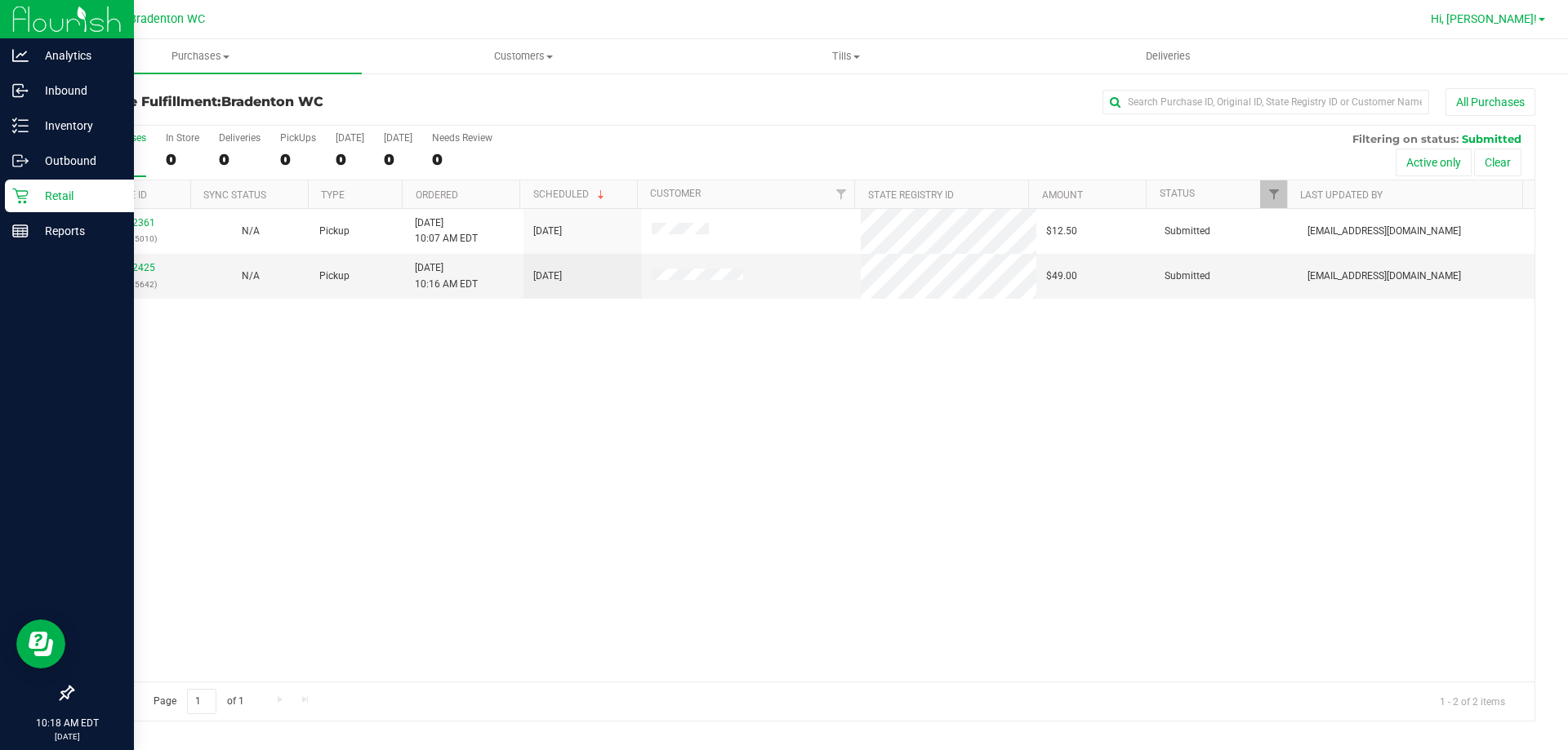
click at [1508, 24] on span "Hi, [PERSON_NAME]!" at bounding box center [1484, 18] width 106 height 13
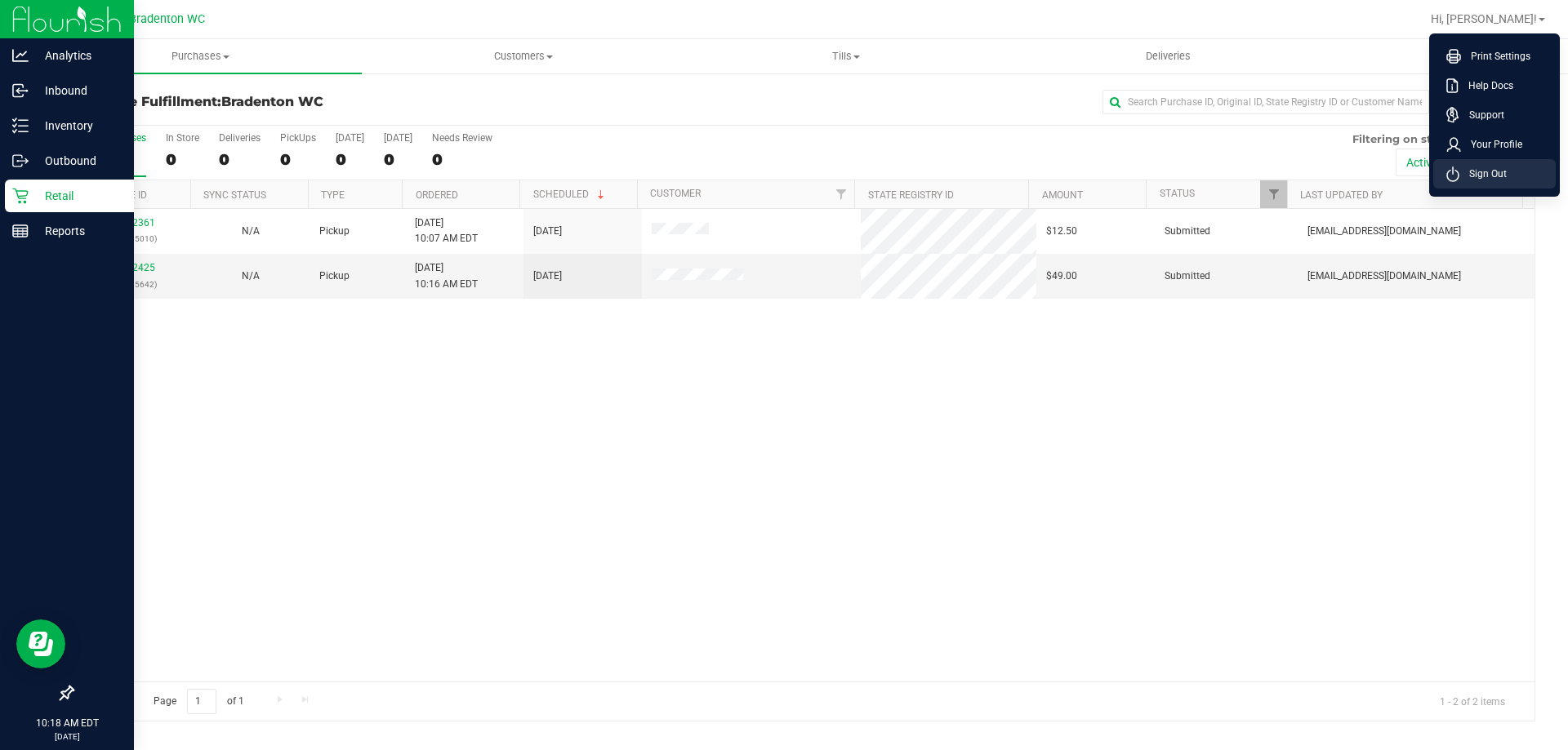
click at [1494, 184] on li "Sign Out" at bounding box center [1494, 174] width 122 height 30
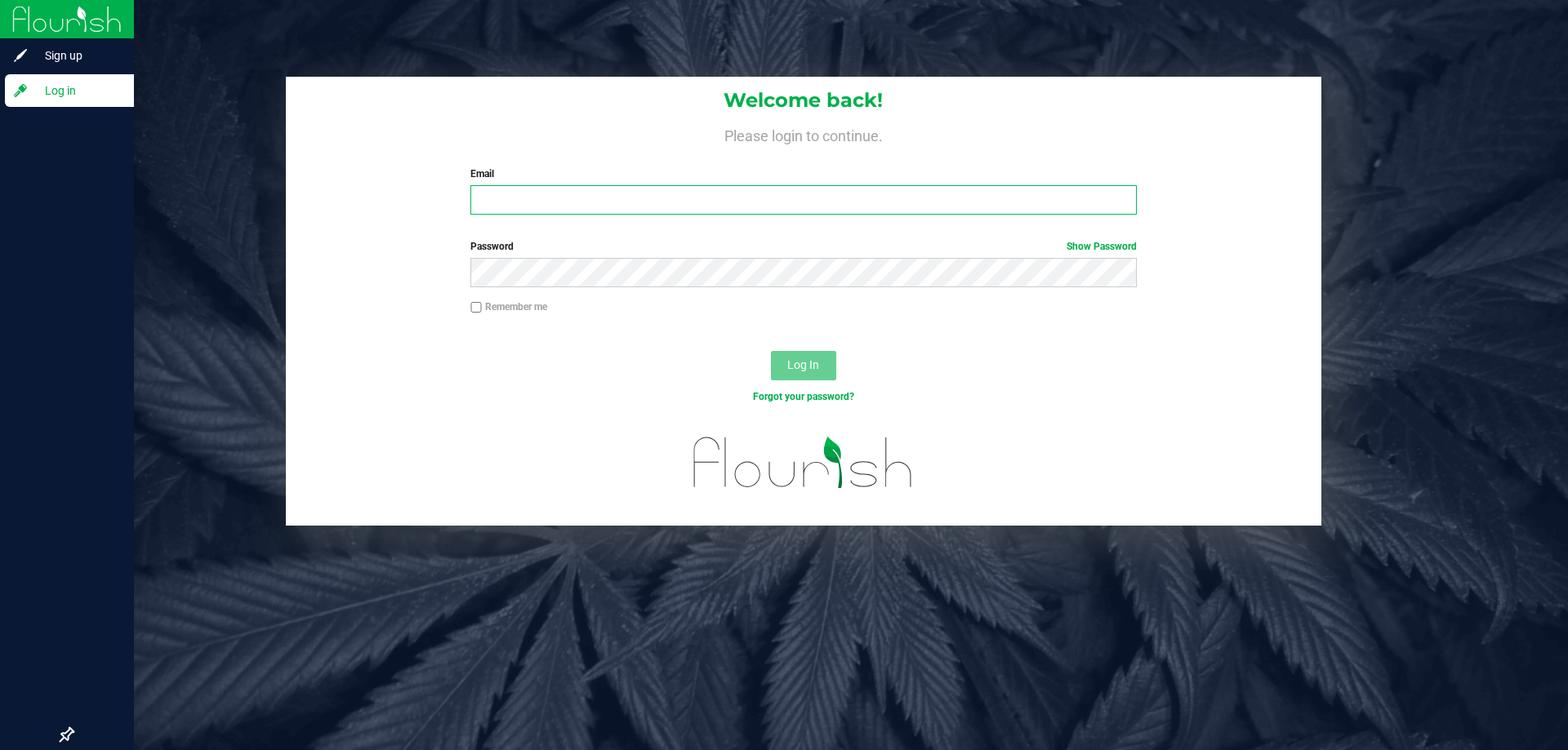
click at [542, 207] on input "Email" at bounding box center [803, 201] width 666 height 30
type input "[EMAIL_ADDRESS][DOMAIN_NAME]"
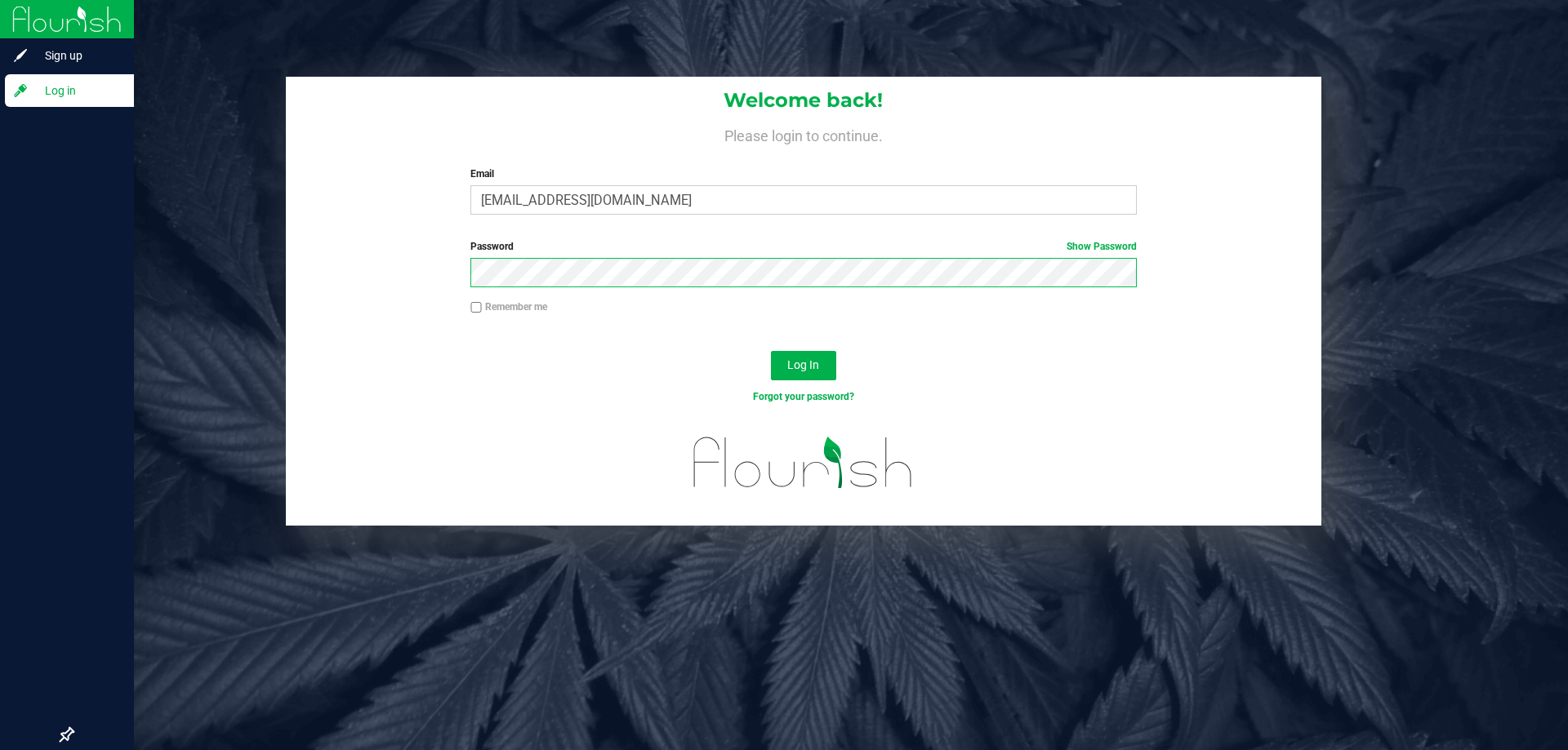
click at [771, 351] on button "Log In" at bounding box center [803, 365] width 65 height 30
